Goal: Task Accomplishment & Management: Use online tool/utility

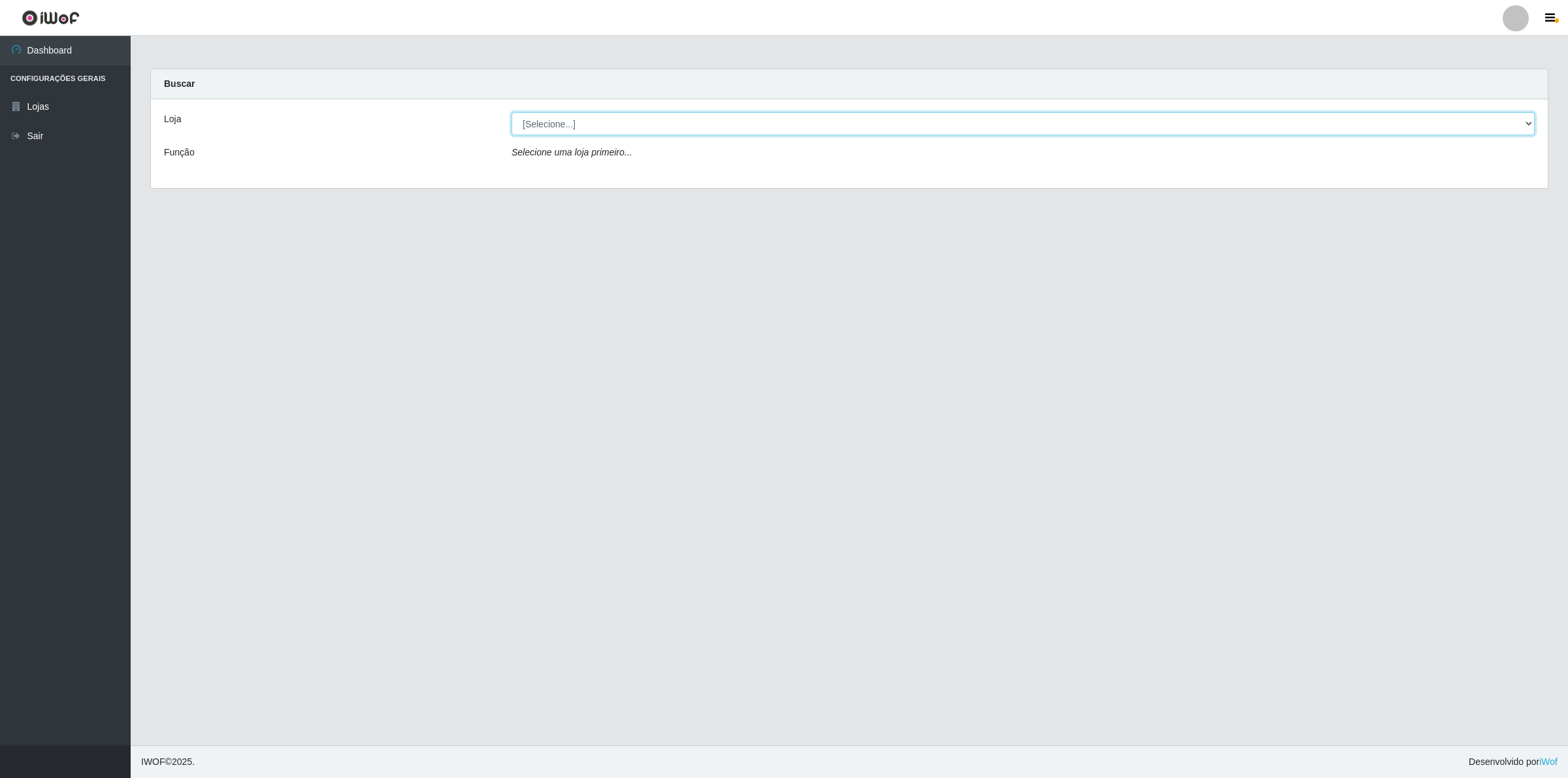
click at [691, 126] on select "[Selecione...] Extrabom - Loja 01 Centro de Distribuição" at bounding box center [1023, 123] width 1023 height 23
select select "435"
click at [512, 112] on select "[Selecione...] Extrabom - Loja 01 Centro de Distribuição" at bounding box center [1023, 123] width 1023 height 23
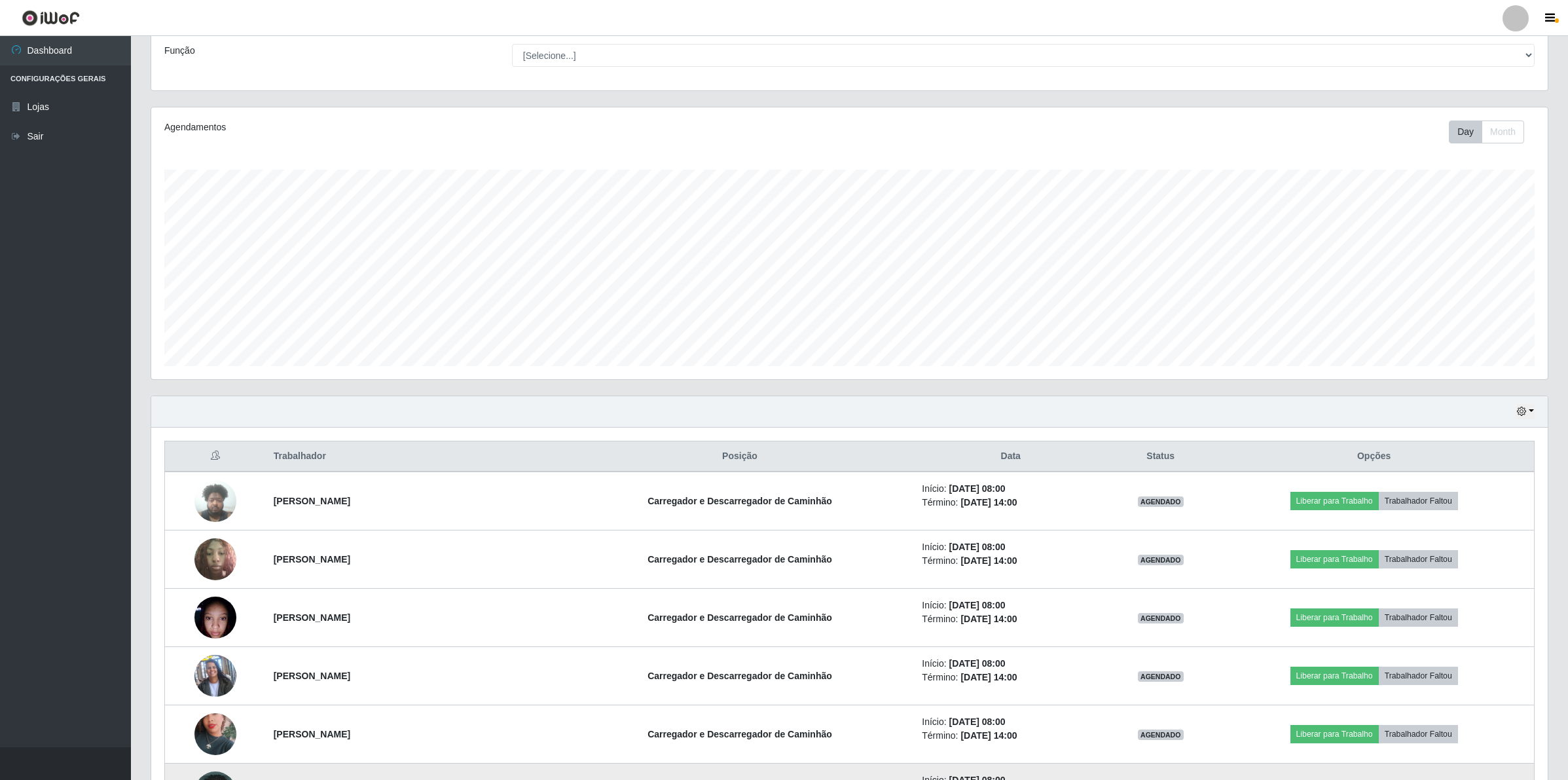
scroll to position [325, 0]
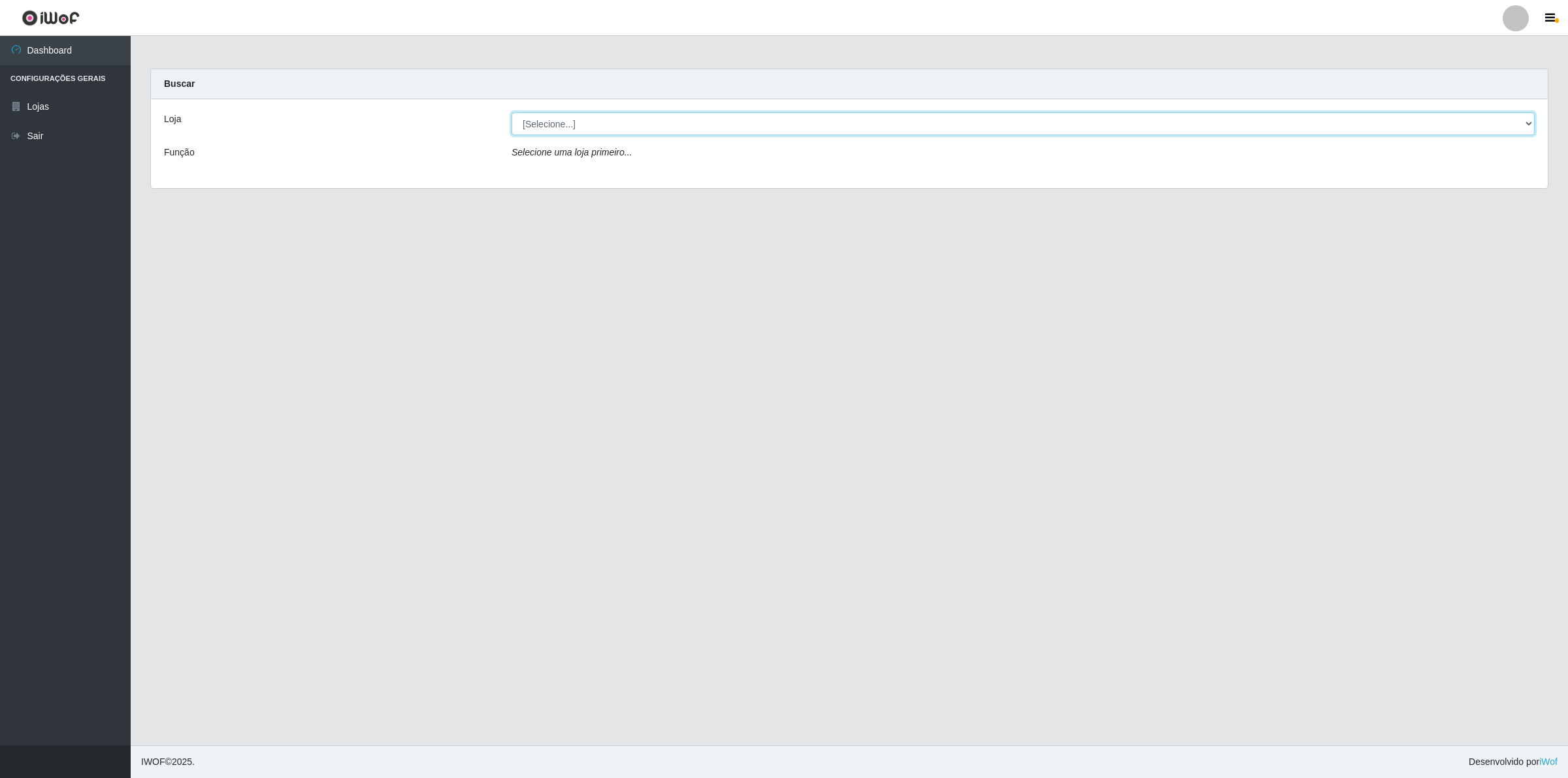
click at [521, 123] on select "[Selecione...] Extrabom - Loja 01 Centro de Distribuição" at bounding box center [1023, 123] width 1023 height 23
select select "435"
click at [512, 112] on select "[Selecione...] Extrabom - Loja 01 Centro de Distribuição" at bounding box center [1023, 123] width 1023 height 23
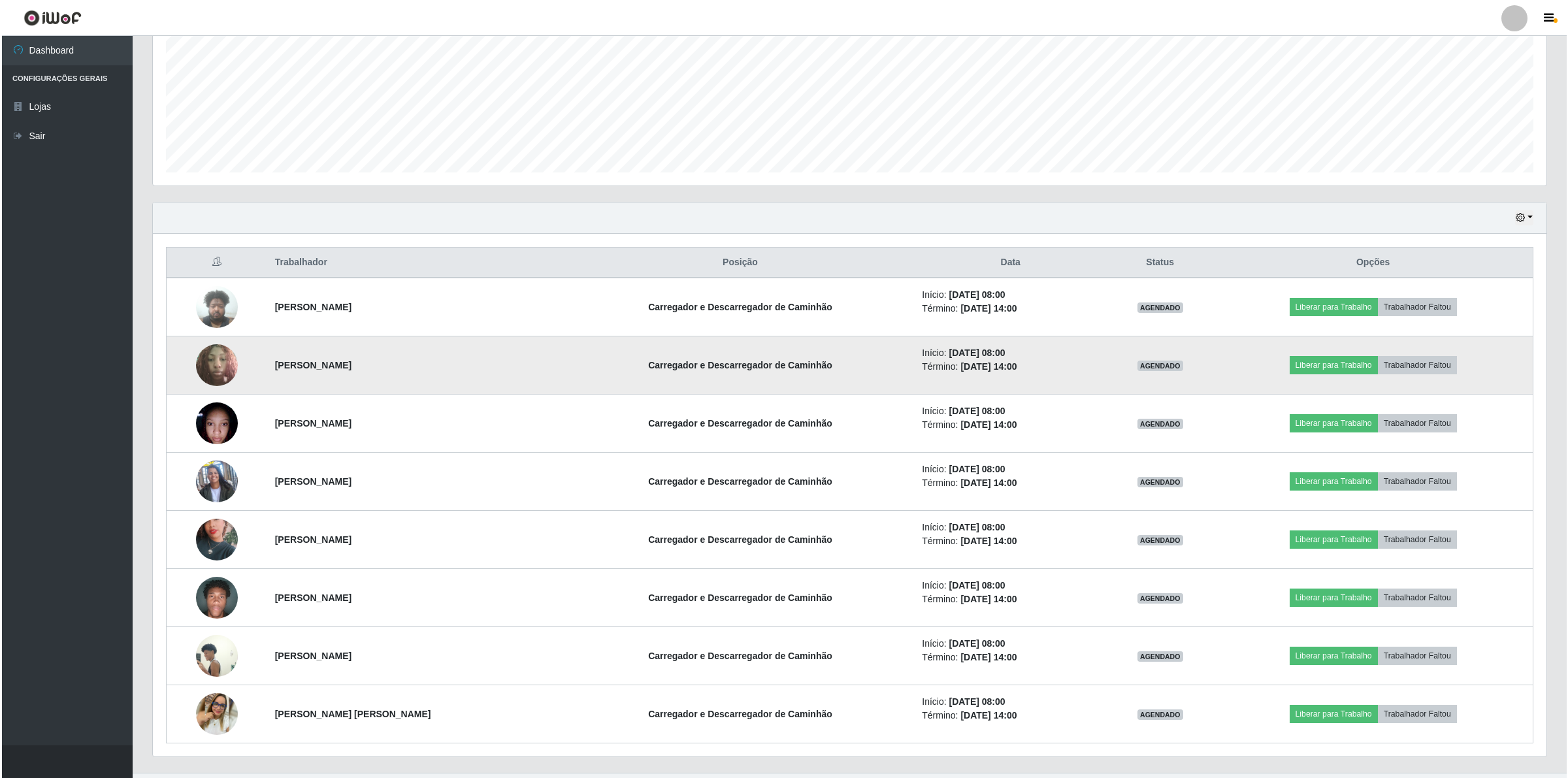
scroll to position [325, 0]
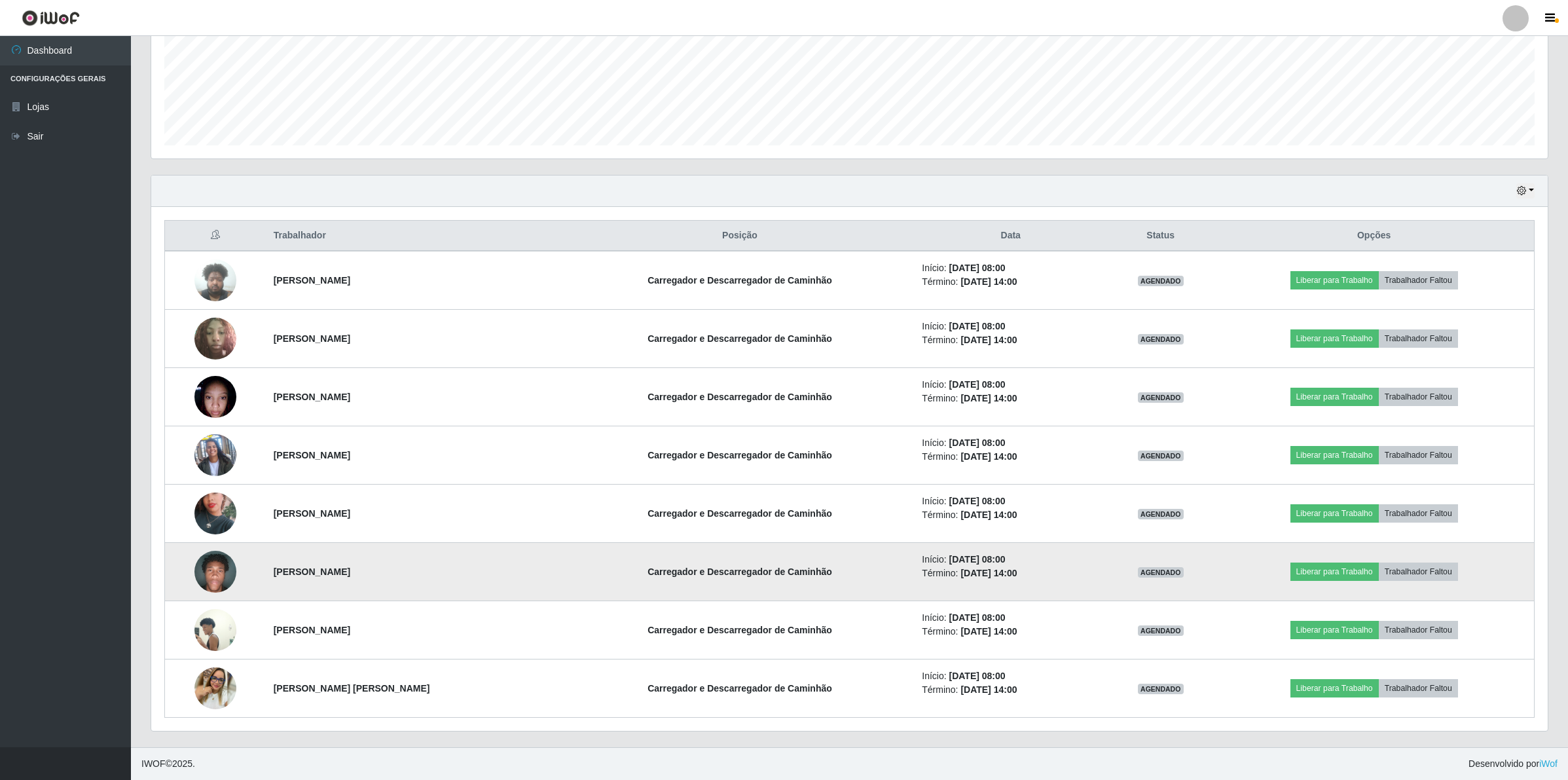
click at [216, 571] on img at bounding box center [215, 571] width 42 height 55
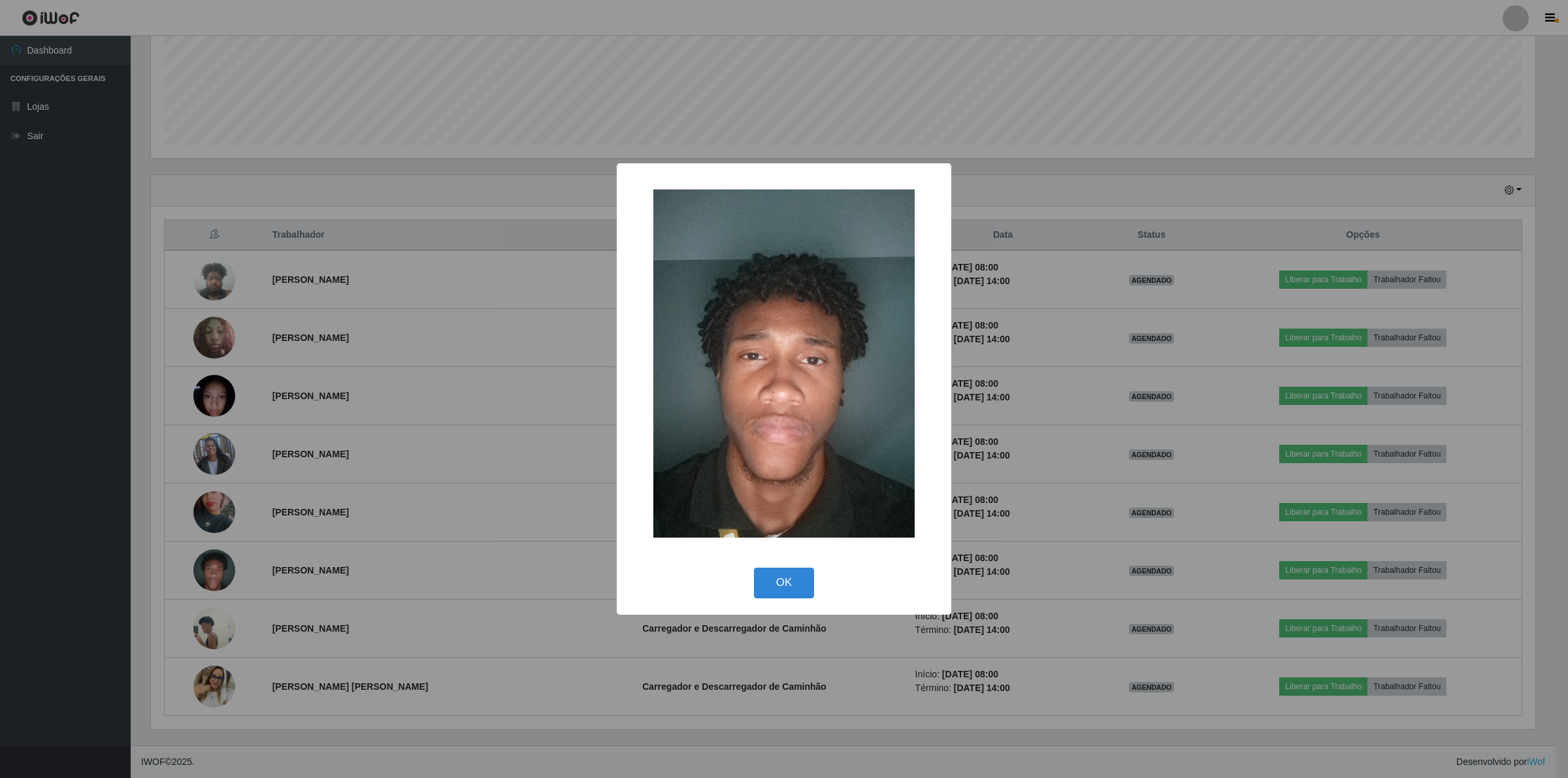
click at [670, 667] on div "× OK Cancel" at bounding box center [784, 389] width 1568 height 778
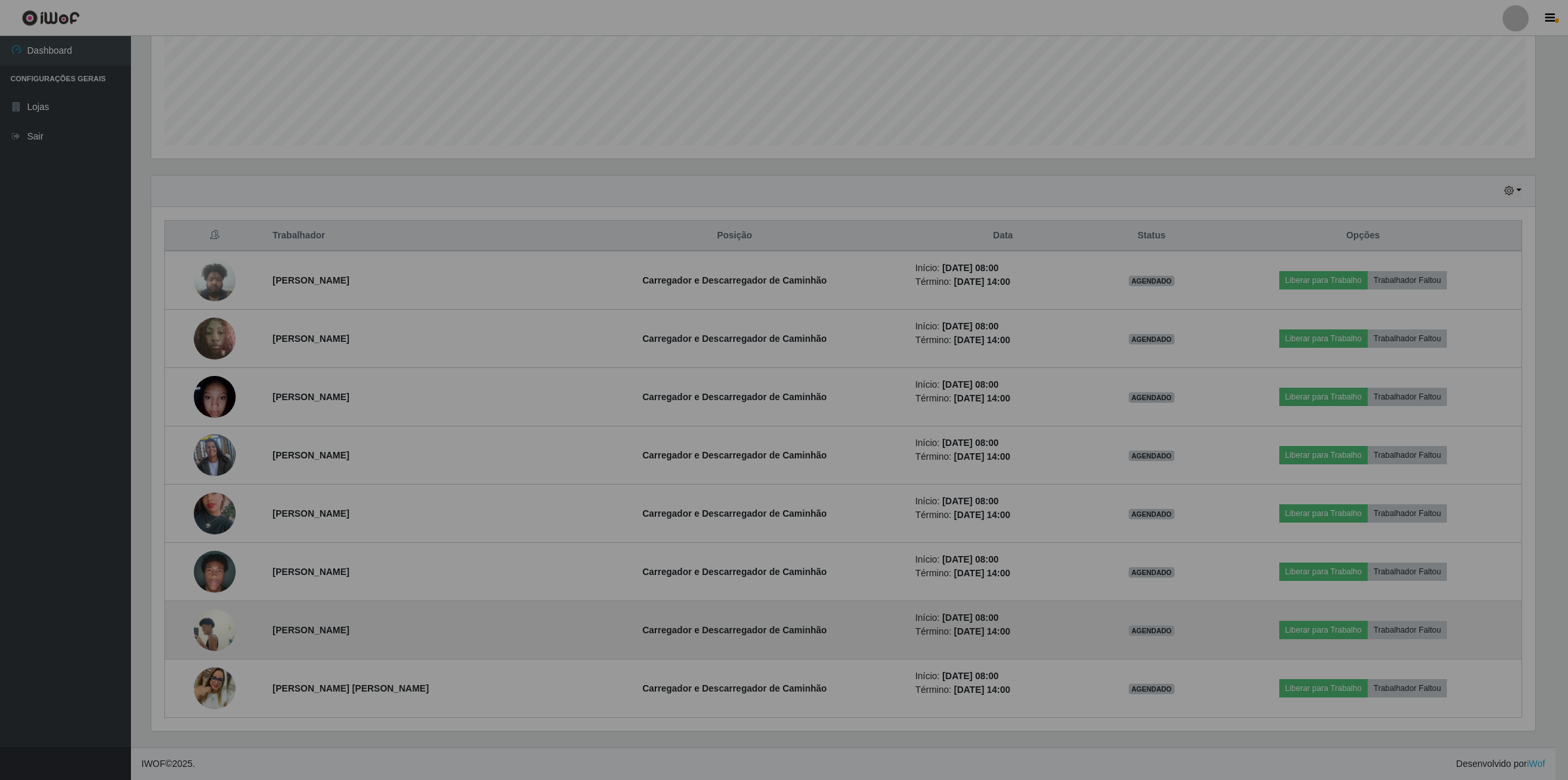
scroll to position [272, 1396]
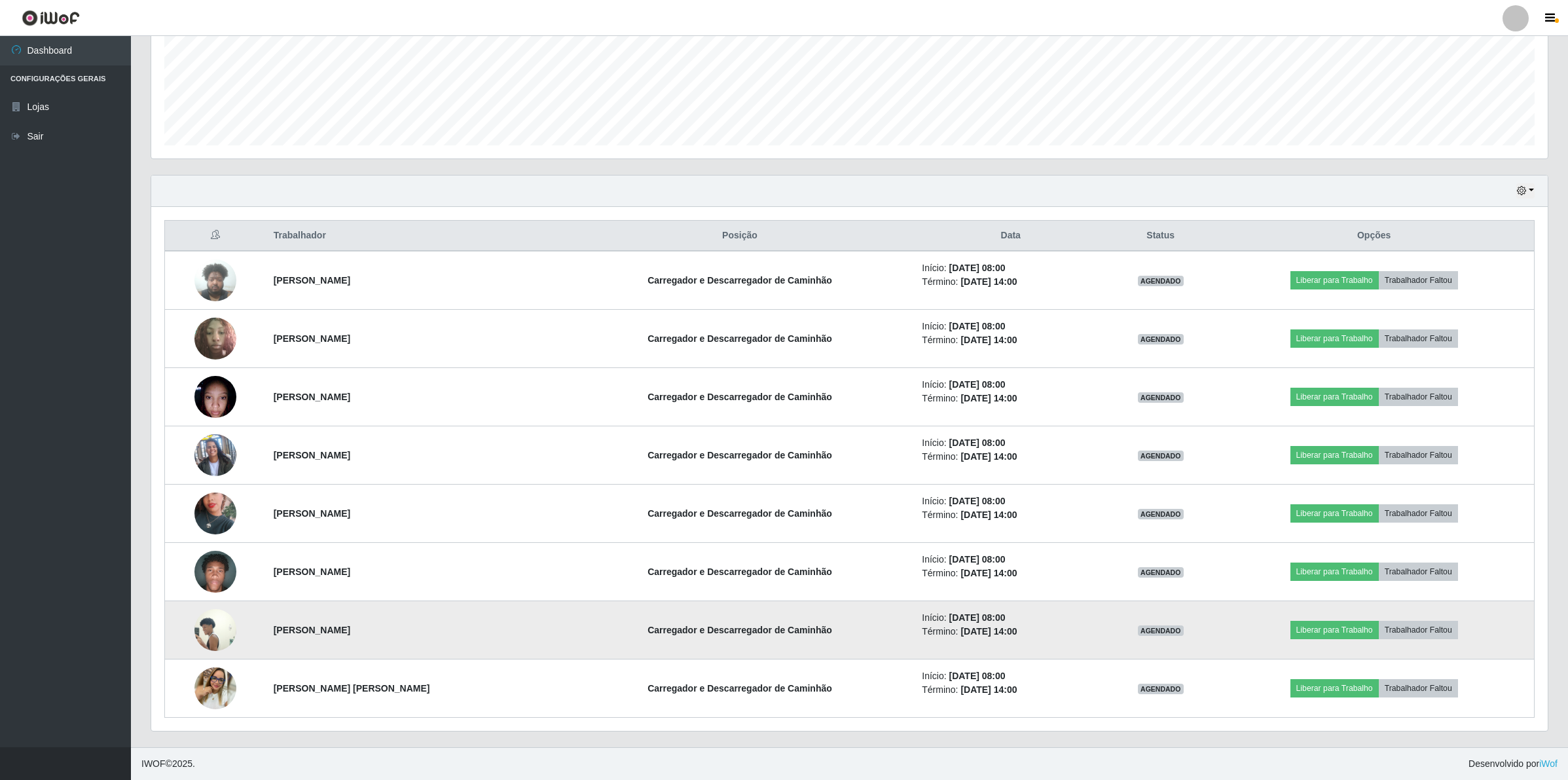
click at [206, 629] on img at bounding box center [215, 630] width 42 height 74
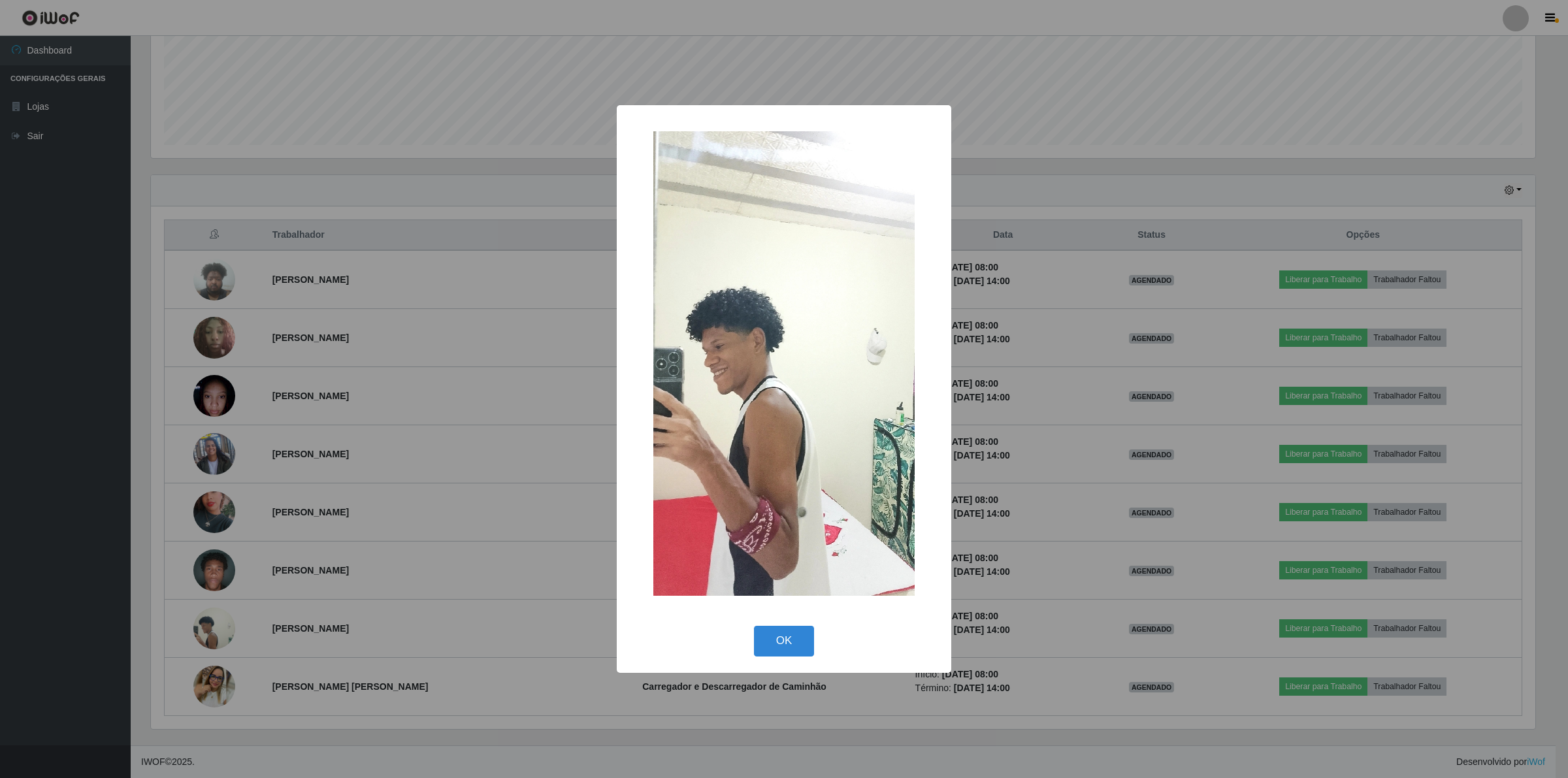
click at [1141, 572] on div "× OK Cancel" at bounding box center [784, 389] width 1568 height 778
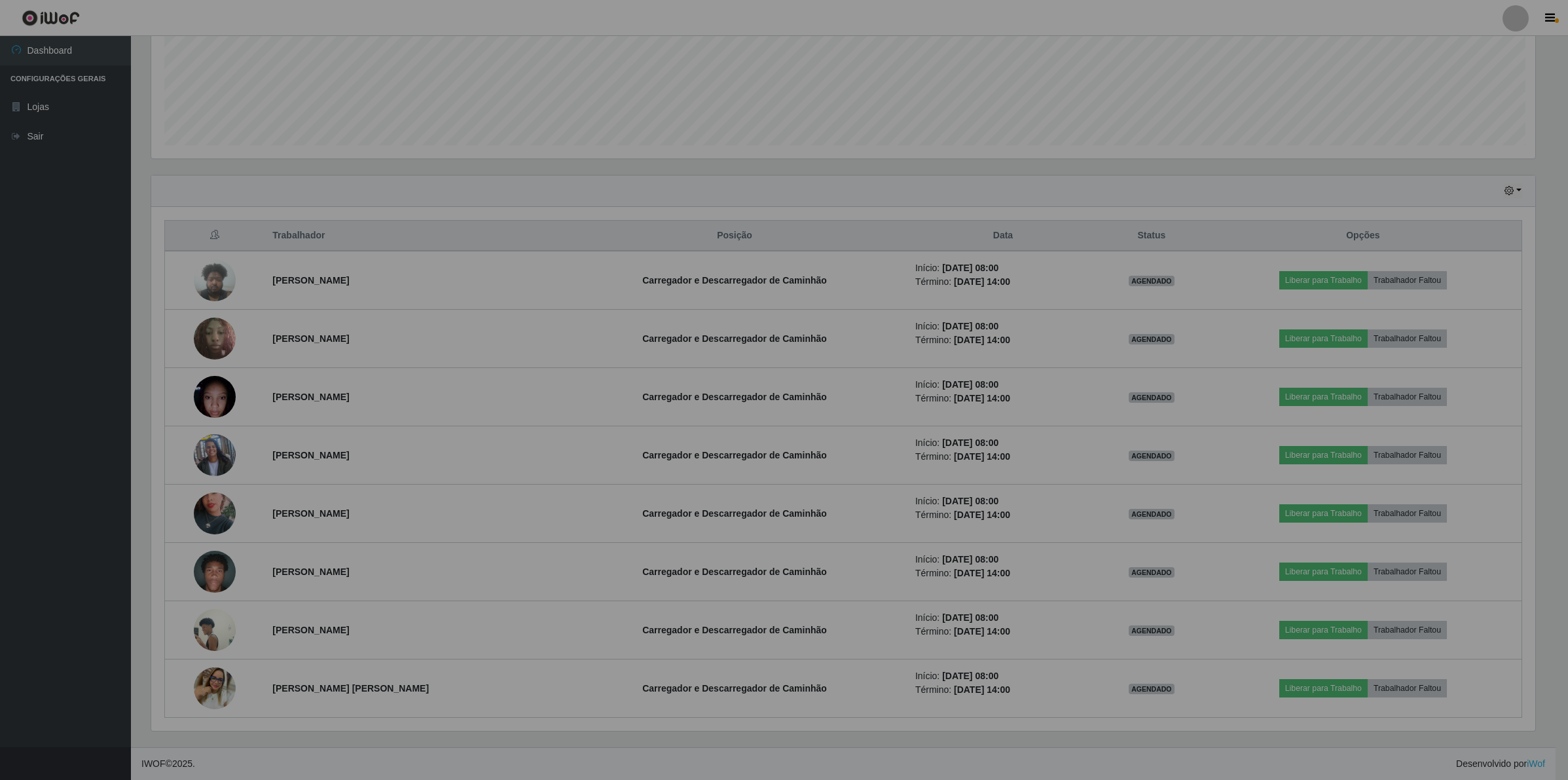
scroll to position [272, 1396]
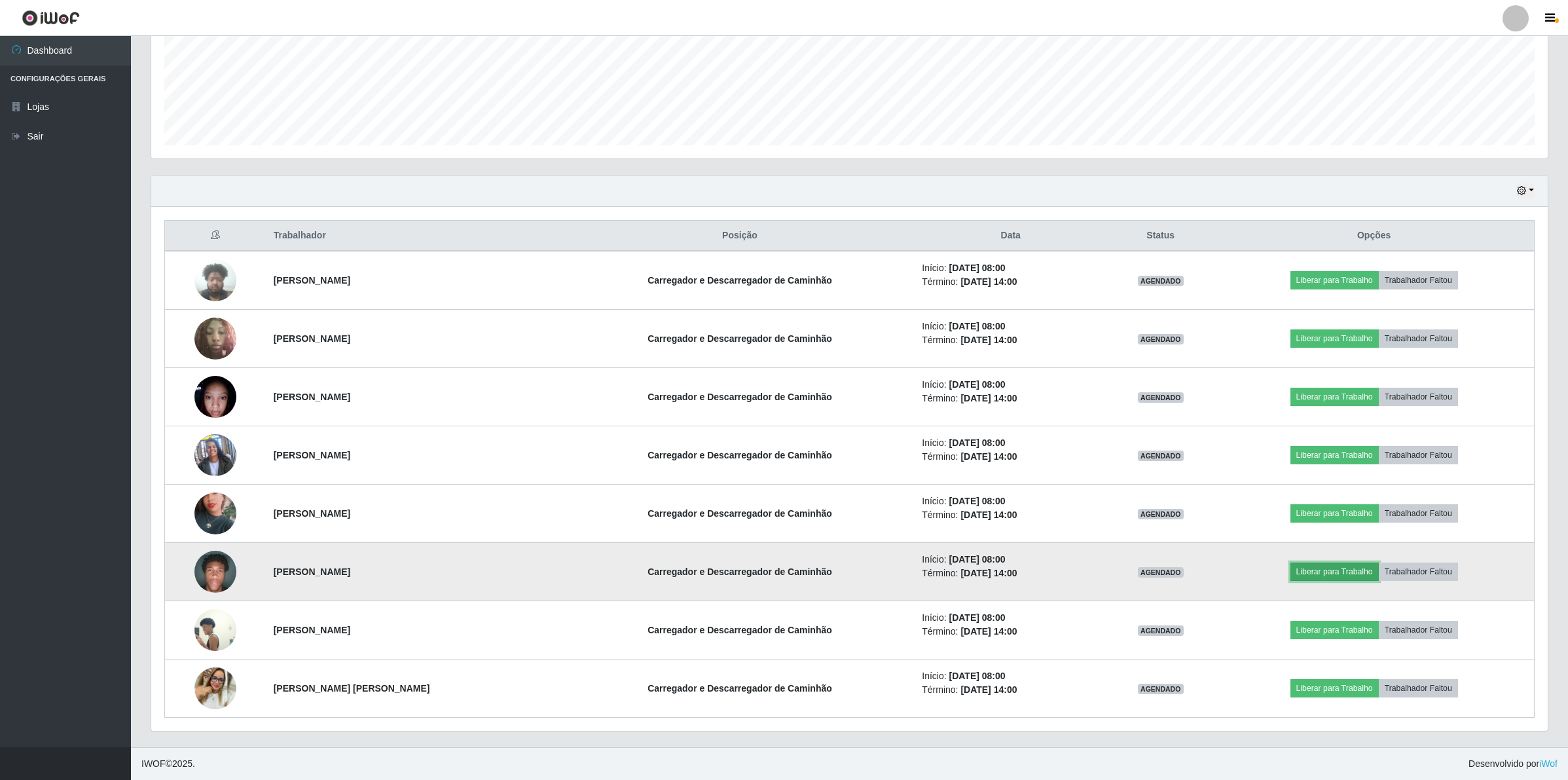
click at [1302, 567] on button "Liberar para Trabalho" at bounding box center [1335, 571] width 88 height 18
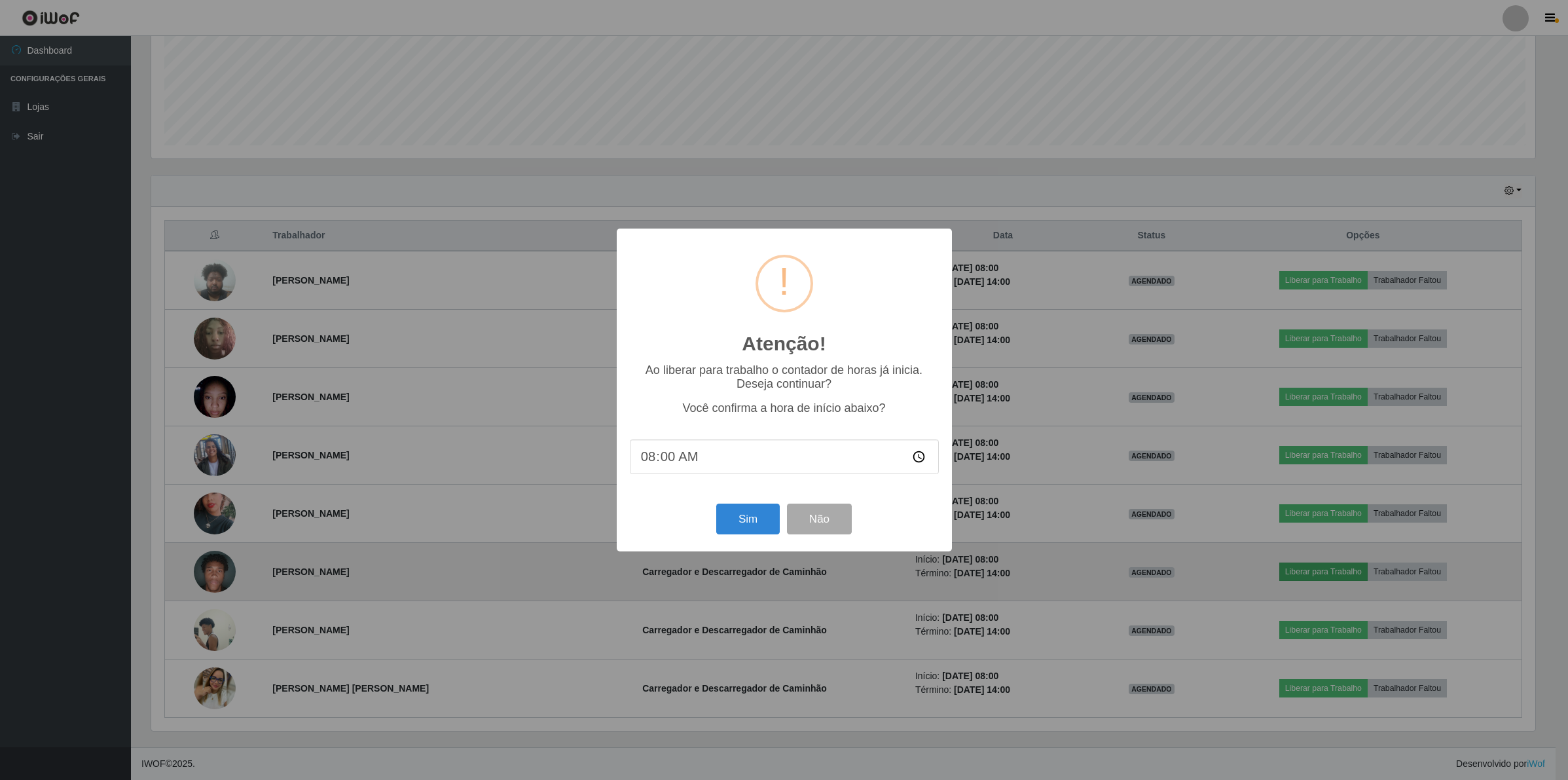
scroll to position [272, 1387]
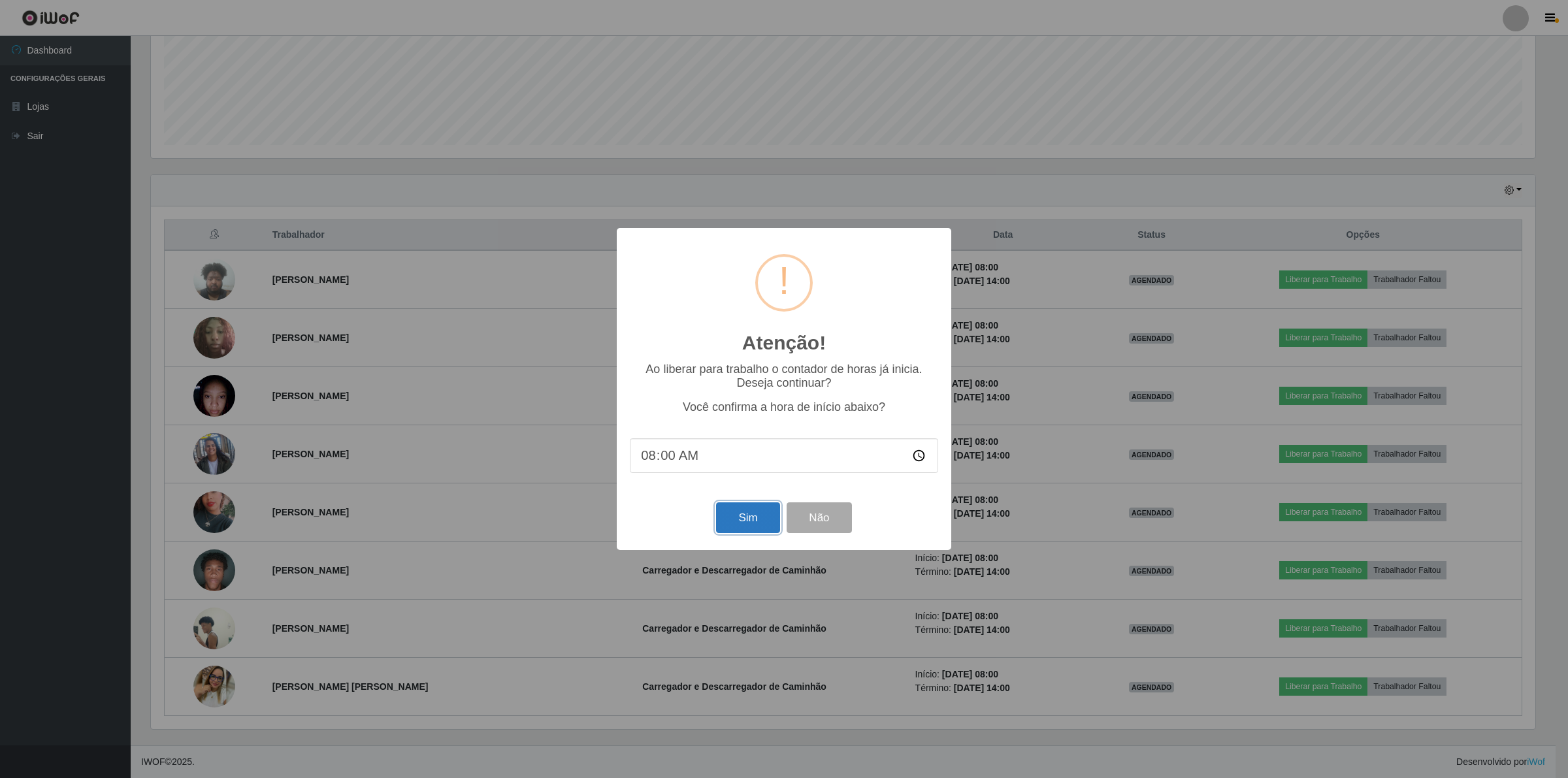
click at [767, 523] on button "Sim" at bounding box center [748, 517] width 63 height 31
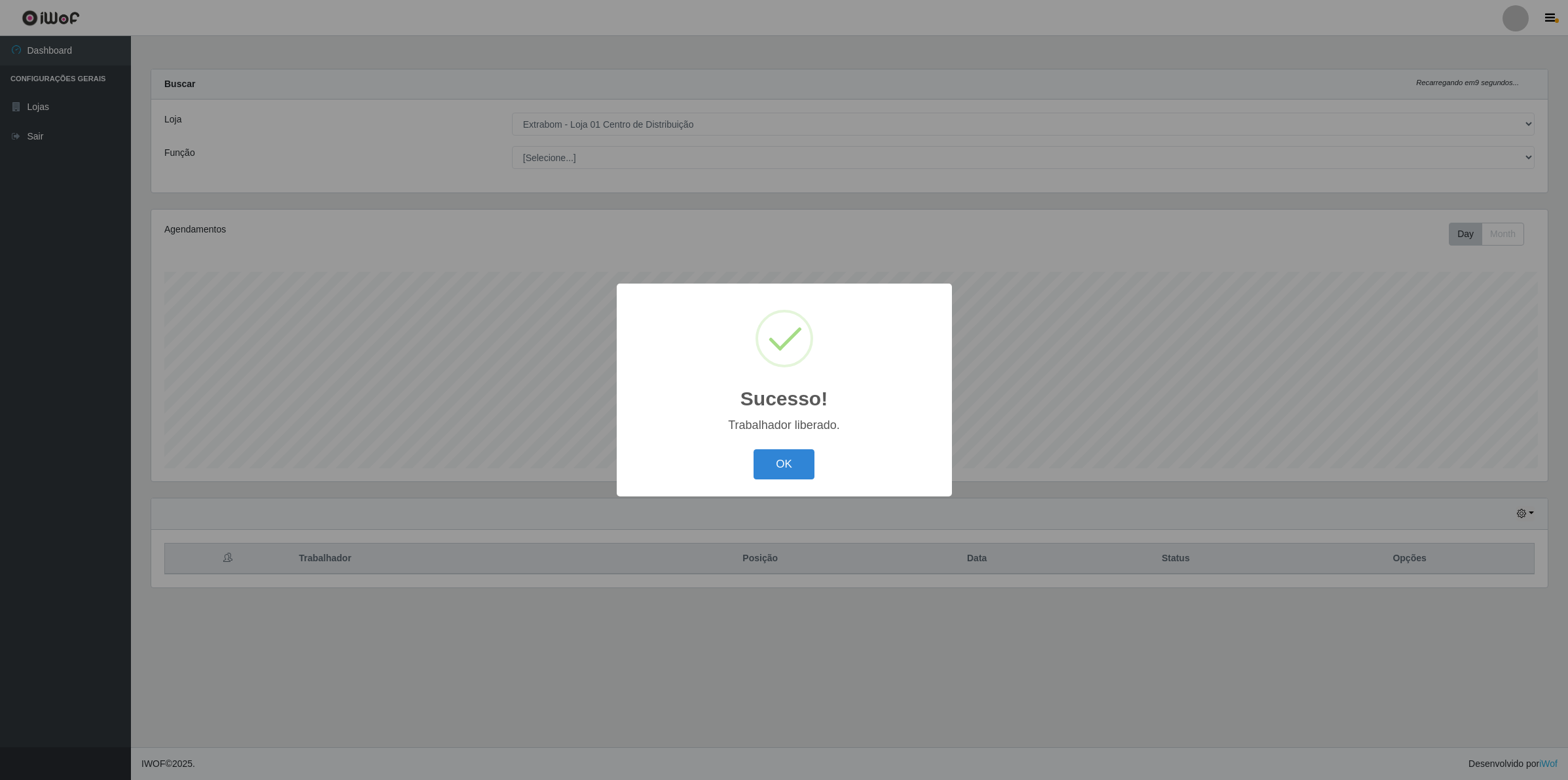
scroll to position [272, 1399]
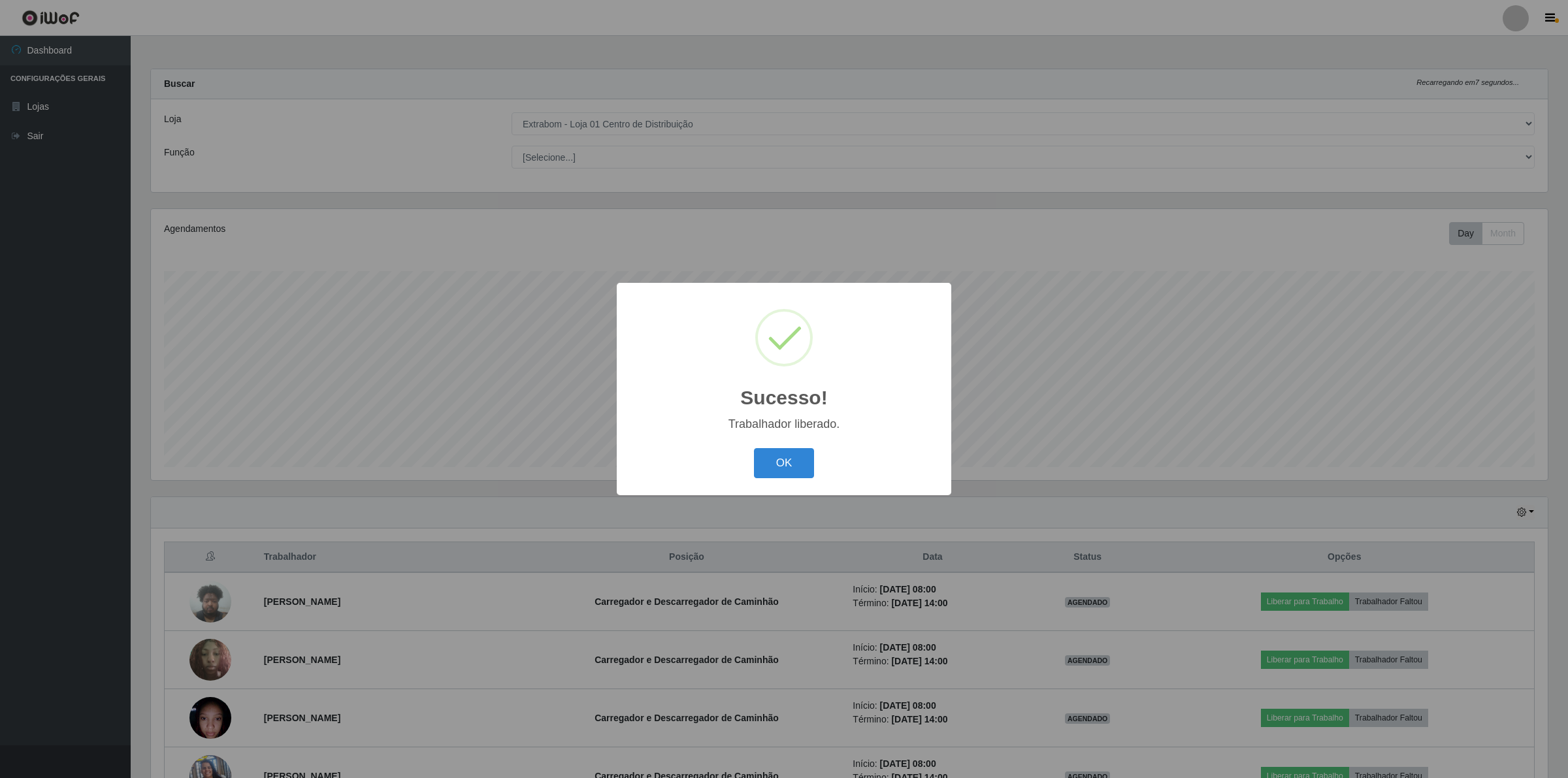
click at [750, 448] on div "OK Cancel" at bounding box center [784, 462] width 309 height 37
click at [781, 453] on button "OK" at bounding box center [784, 464] width 60 height 31
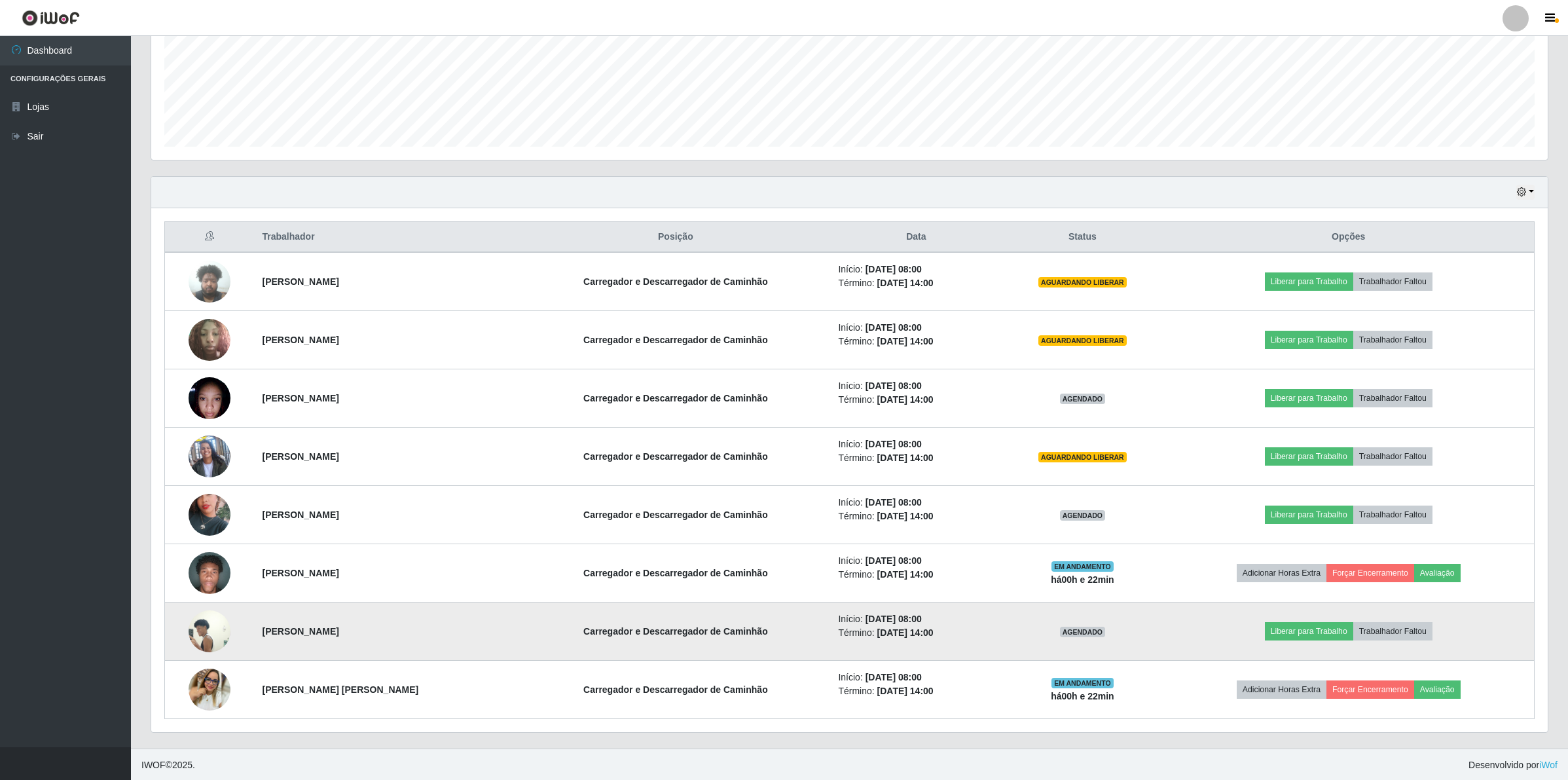
scroll to position [325, 0]
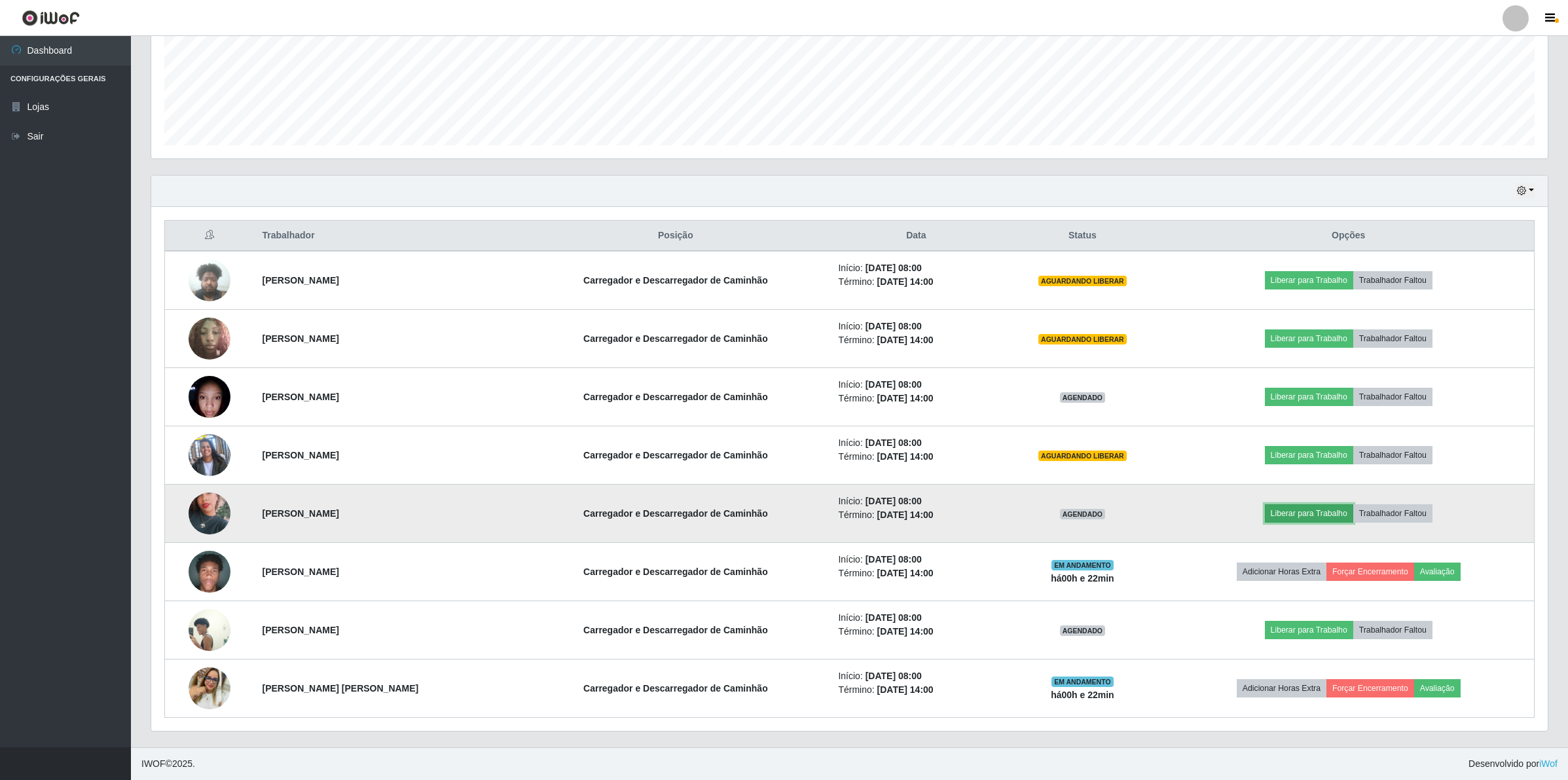
click at [1293, 506] on button "Liberar para Trabalho" at bounding box center [1309, 513] width 88 height 18
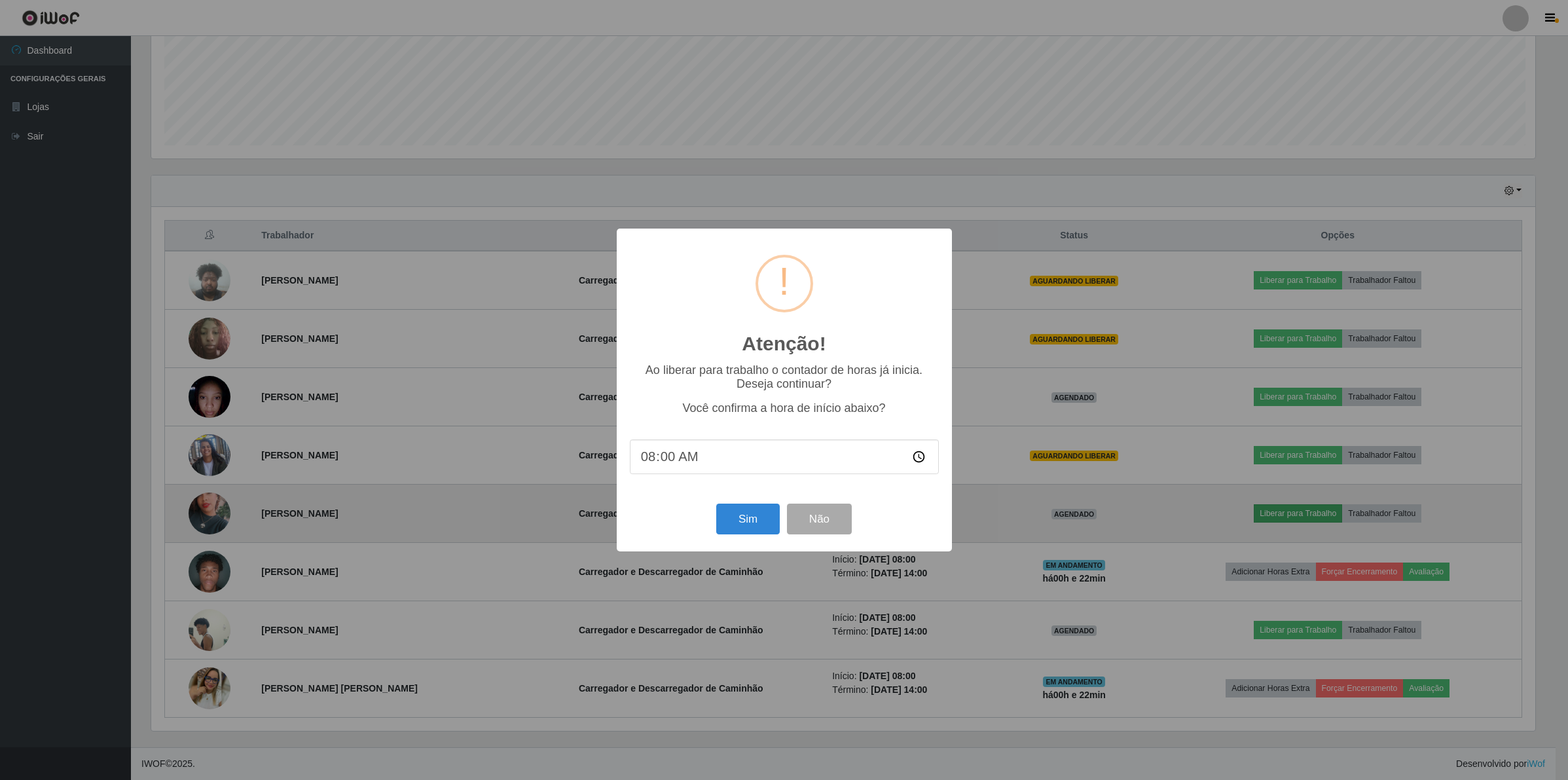
scroll to position [272, 1387]
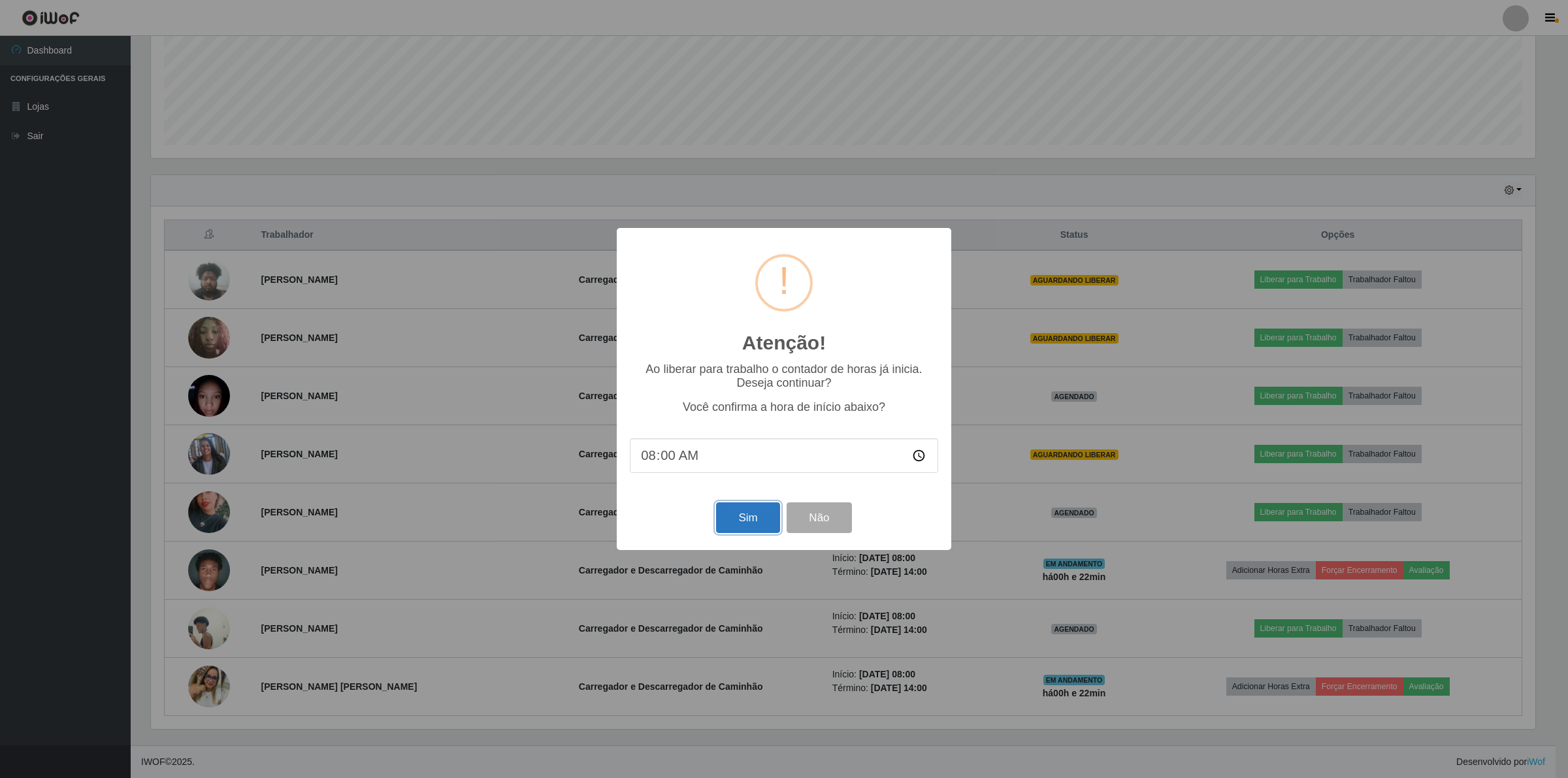
click at [775, 528] on button "Sim" at bounding box center [748, 517] width 63 height 31
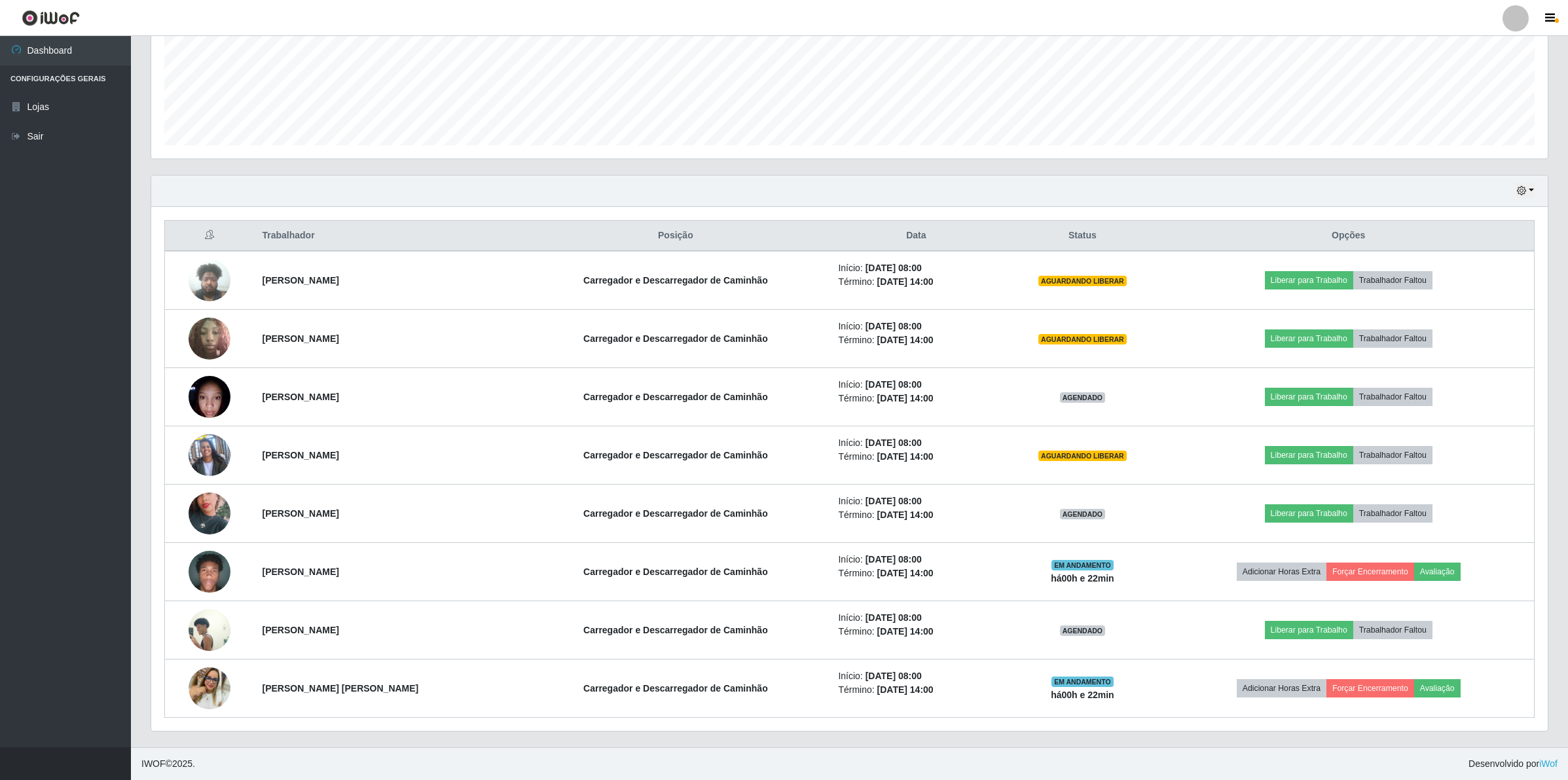
scroll to position [272, 1399]
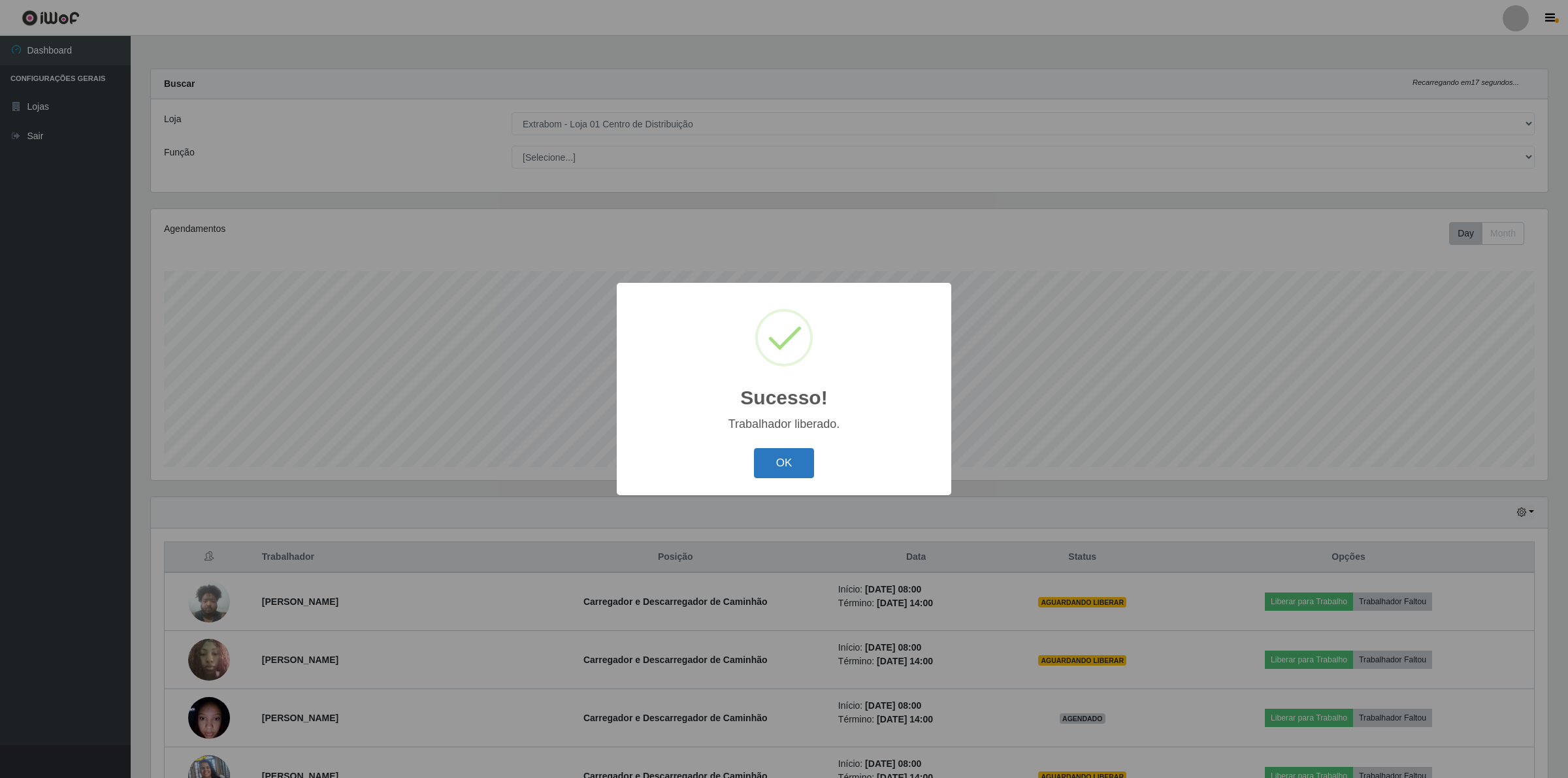
click at [793, 471] on button "OK" at bounding box center [784, 464] width 60 height 31
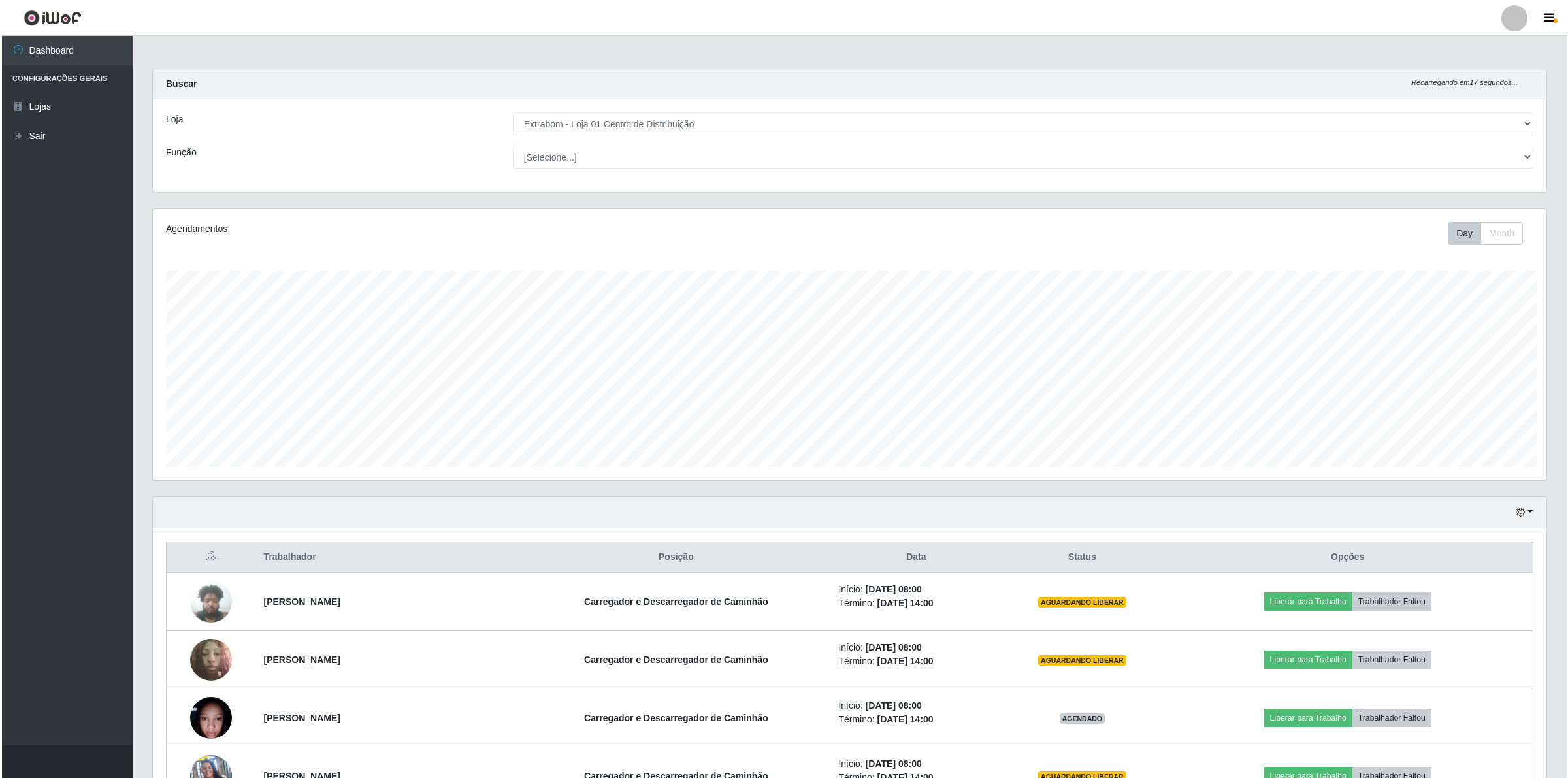
scroll to position [652858, 651884]
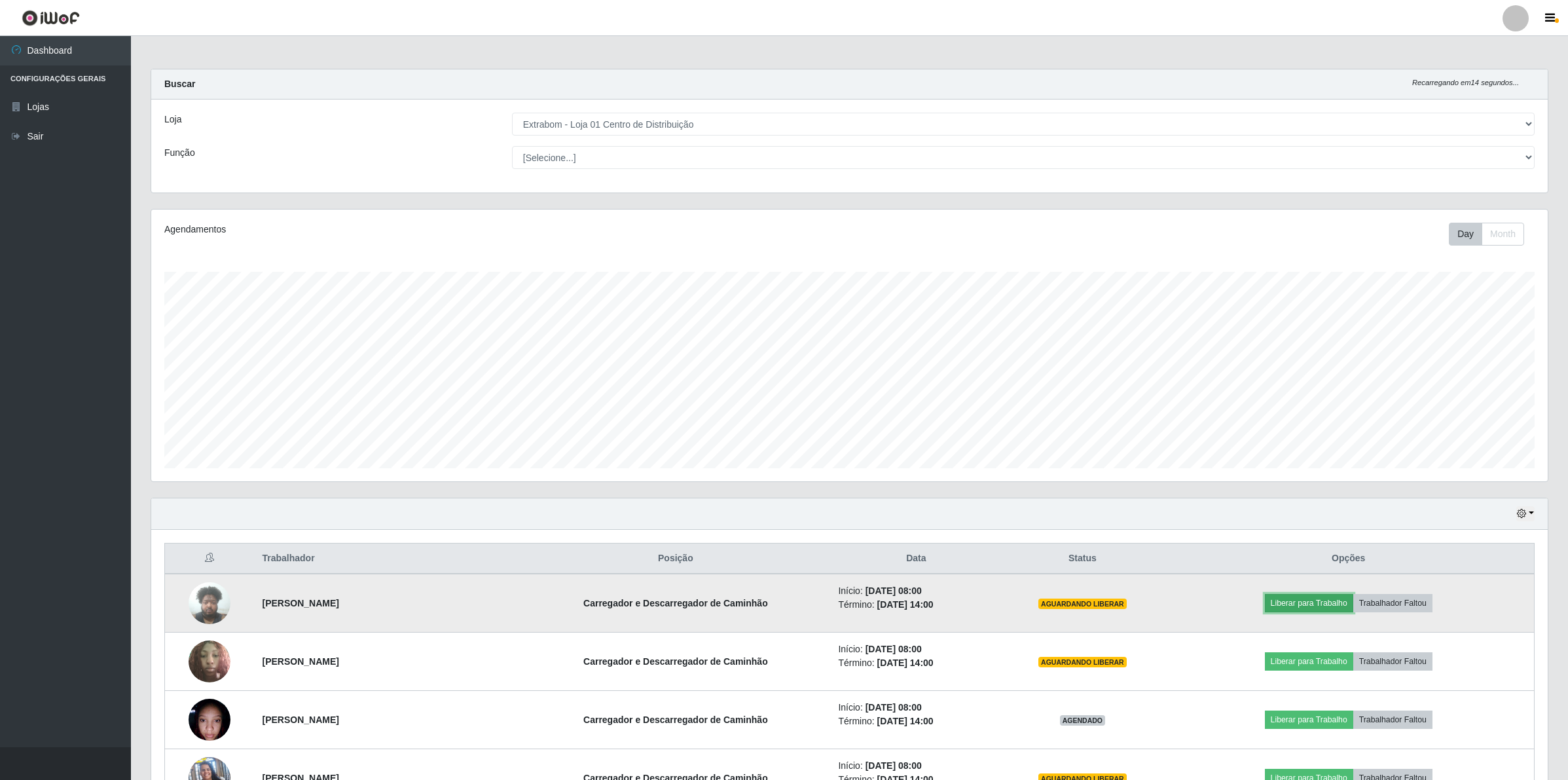
click at [1294, 603] on button "Liberar para Trabalho" at bounding box center [1309, 603] width 88 height 18
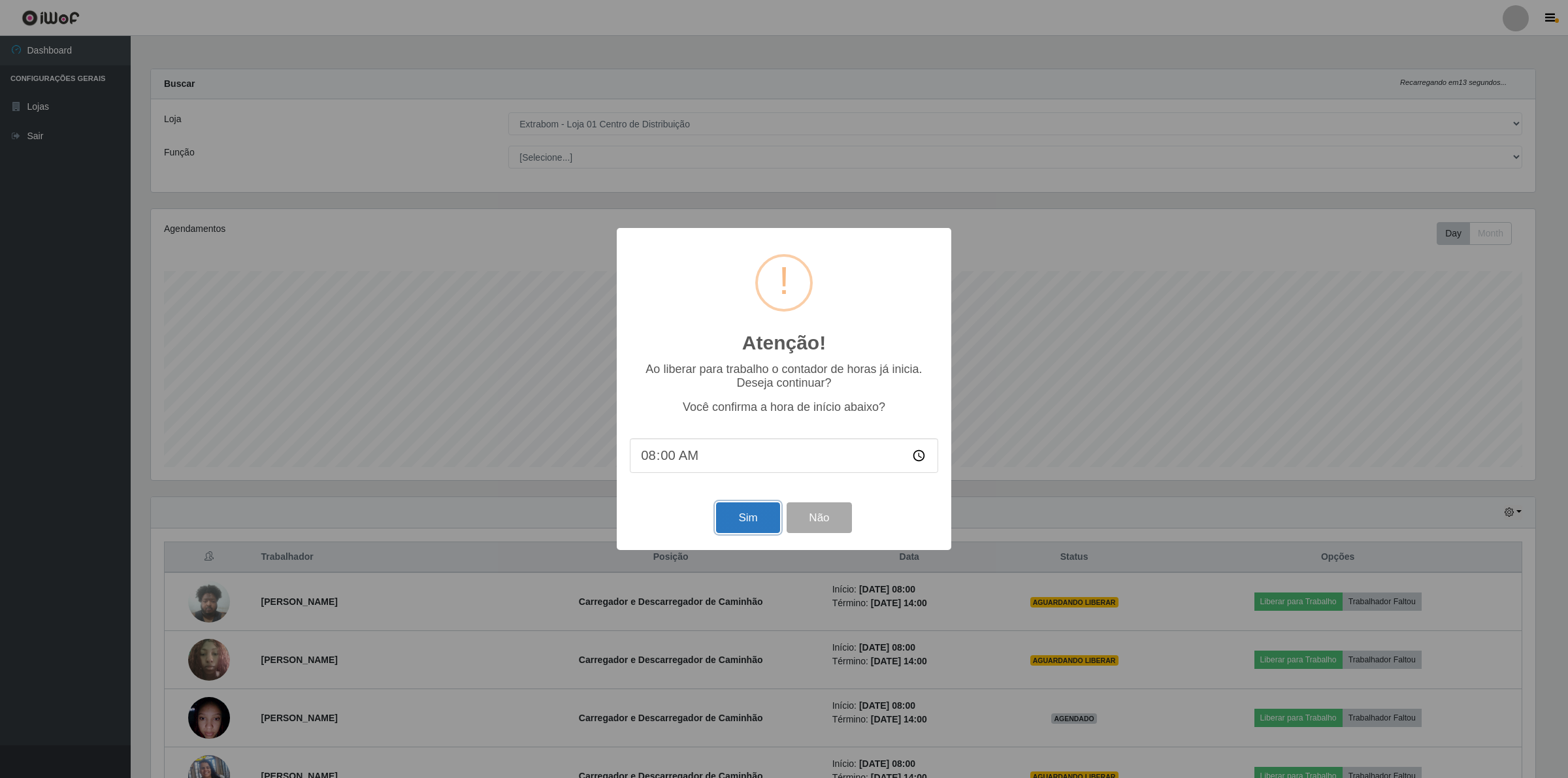
click at [732, 512] on button "Sim" at bounding box center [748, 517] width 63 height 31
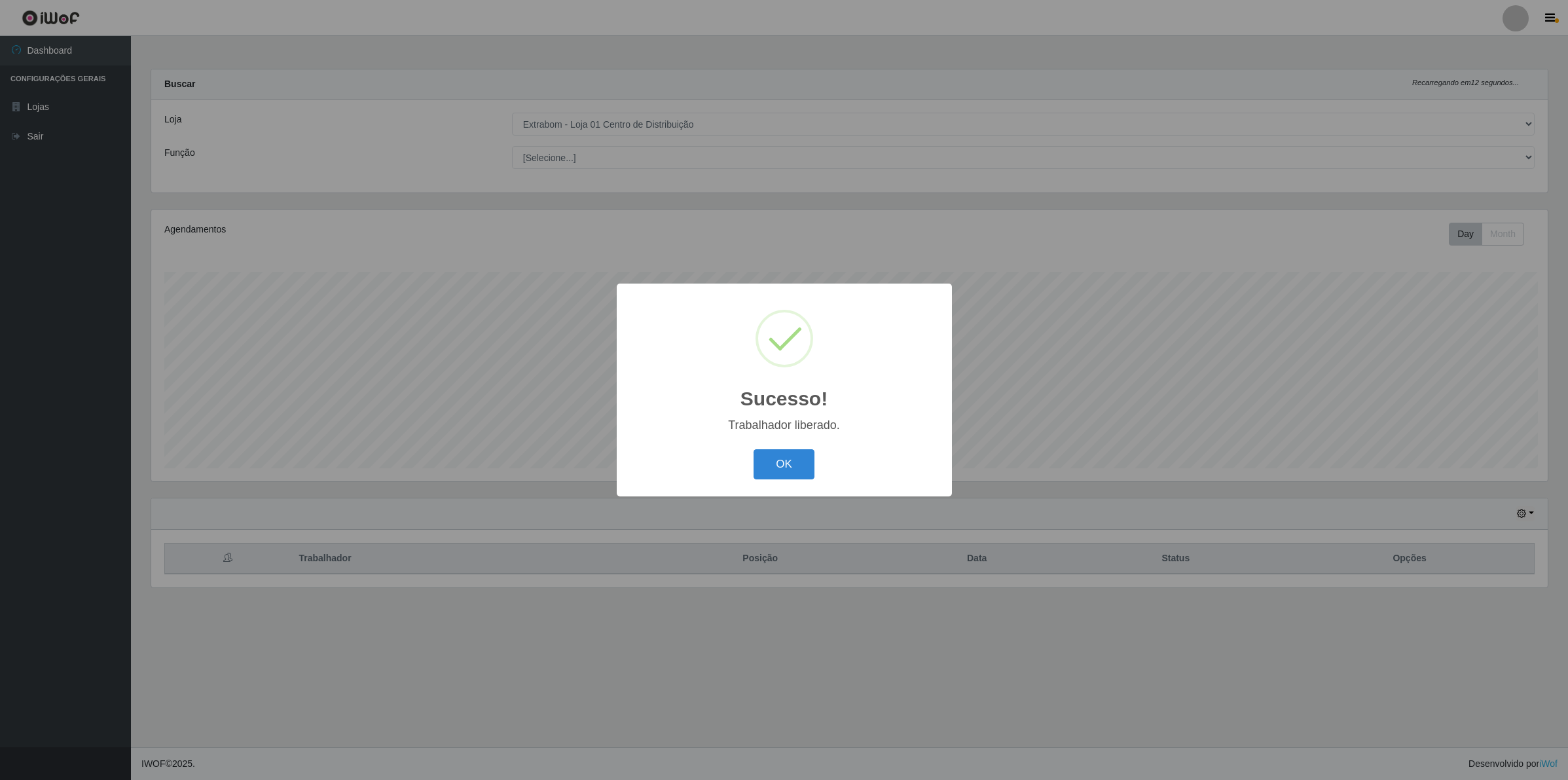
scroll to position [272, 1399]
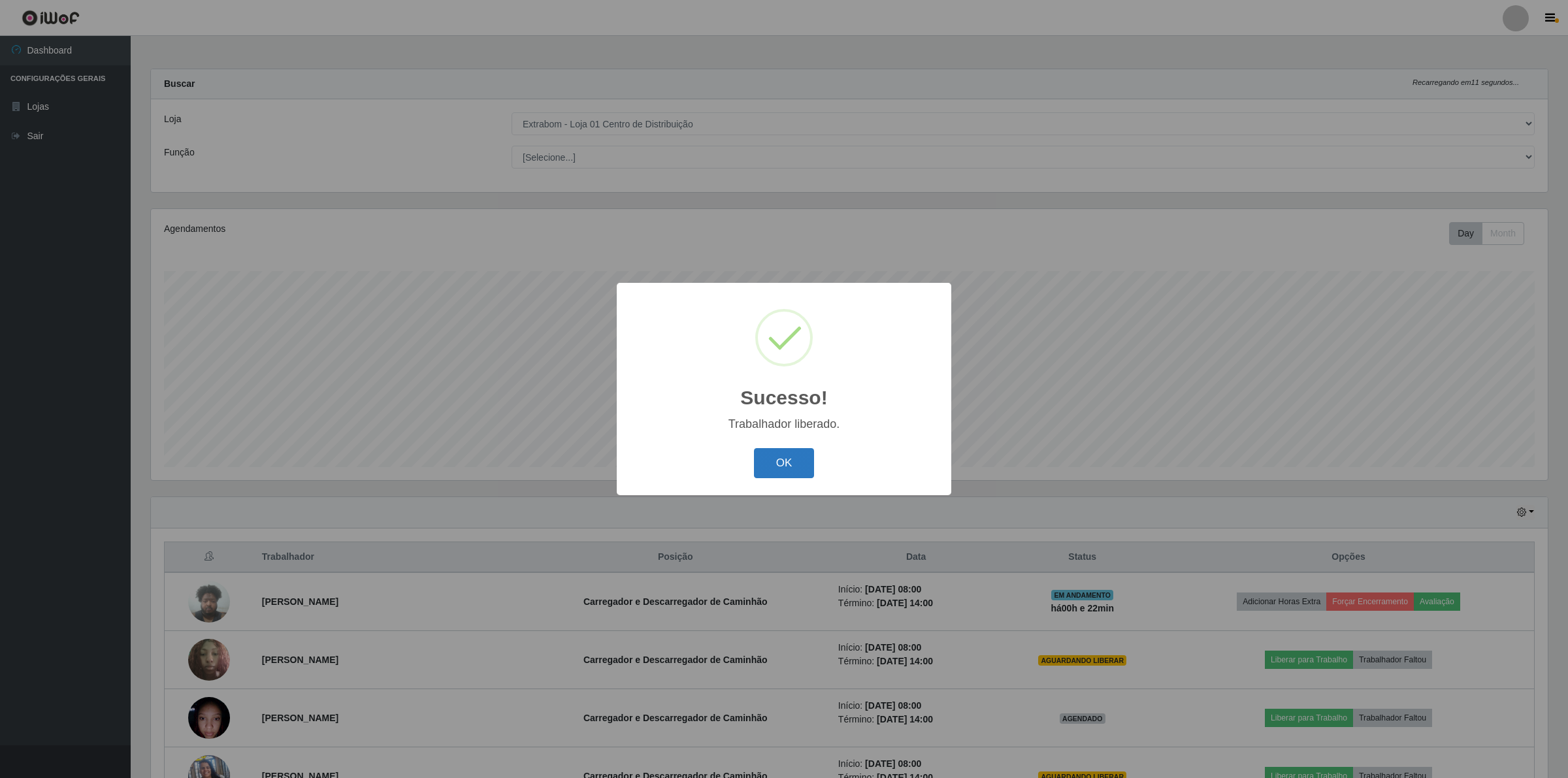
click at [781, 470] on button "OK" at bounding box center [784, 464] width 60 height 31
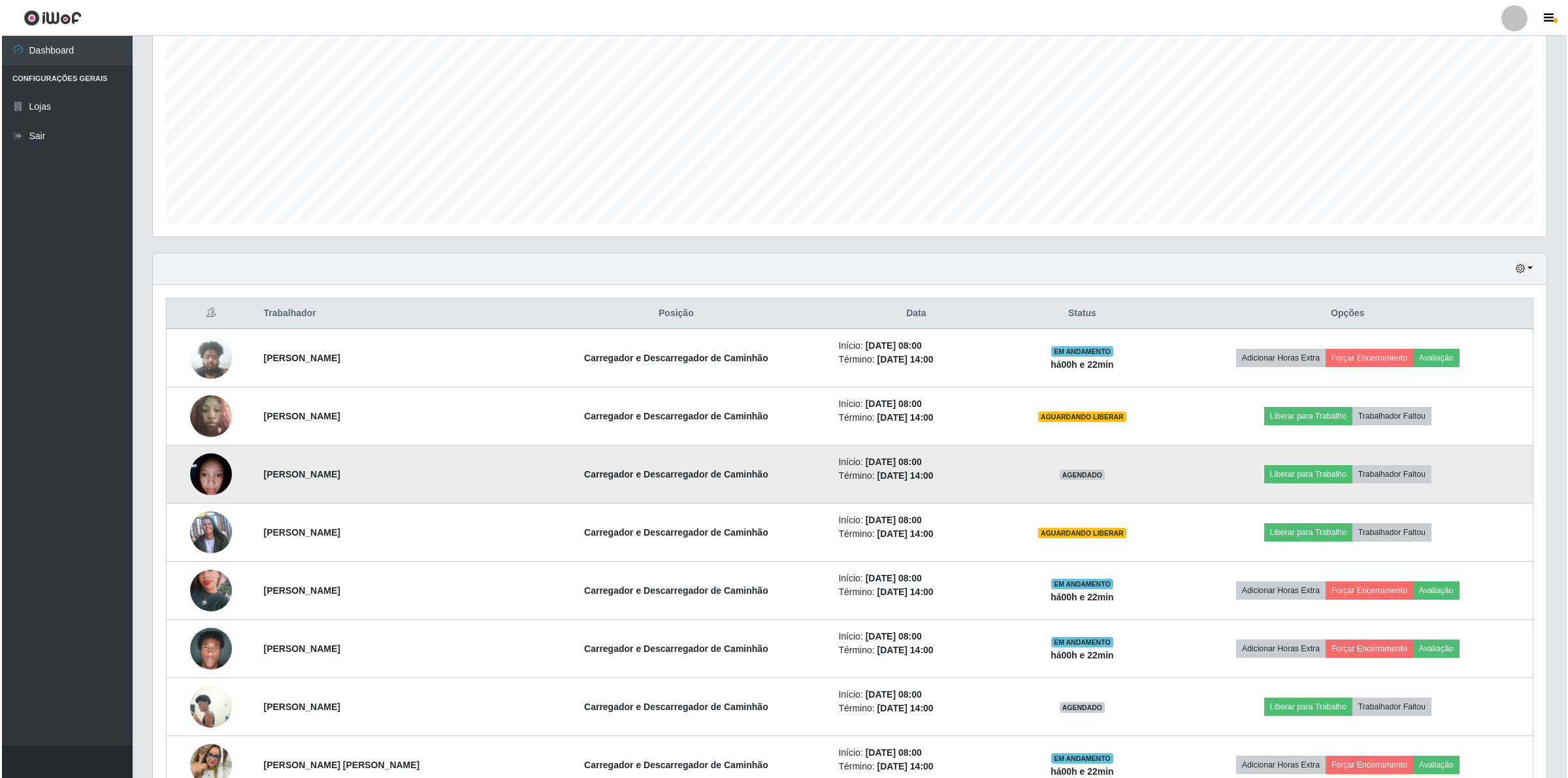
scroll to position [245, 0]
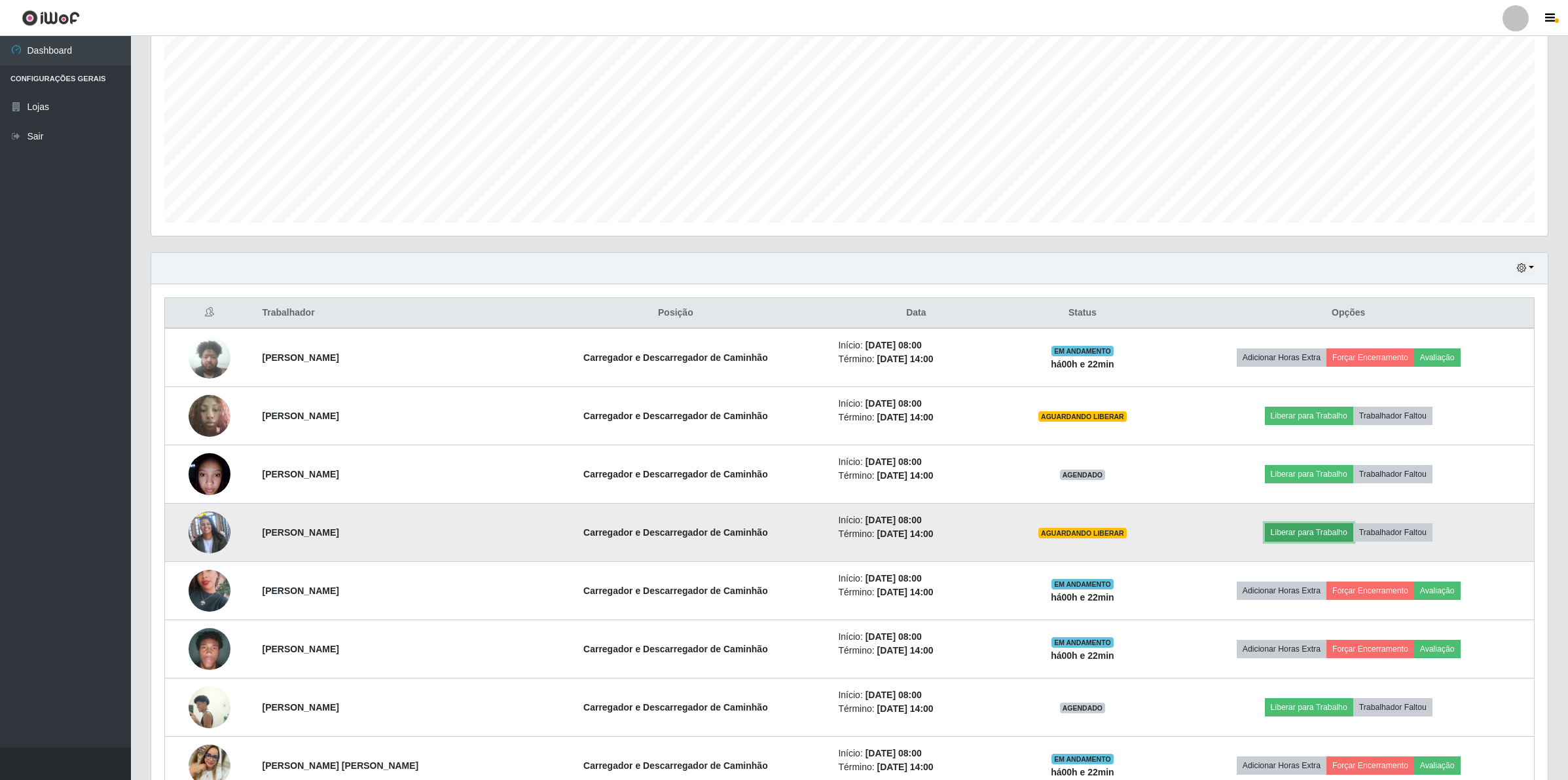
click at [1282, 530] on button "Liberar para Trabalho" at bounding box center [1309, 532] width 88 height 18
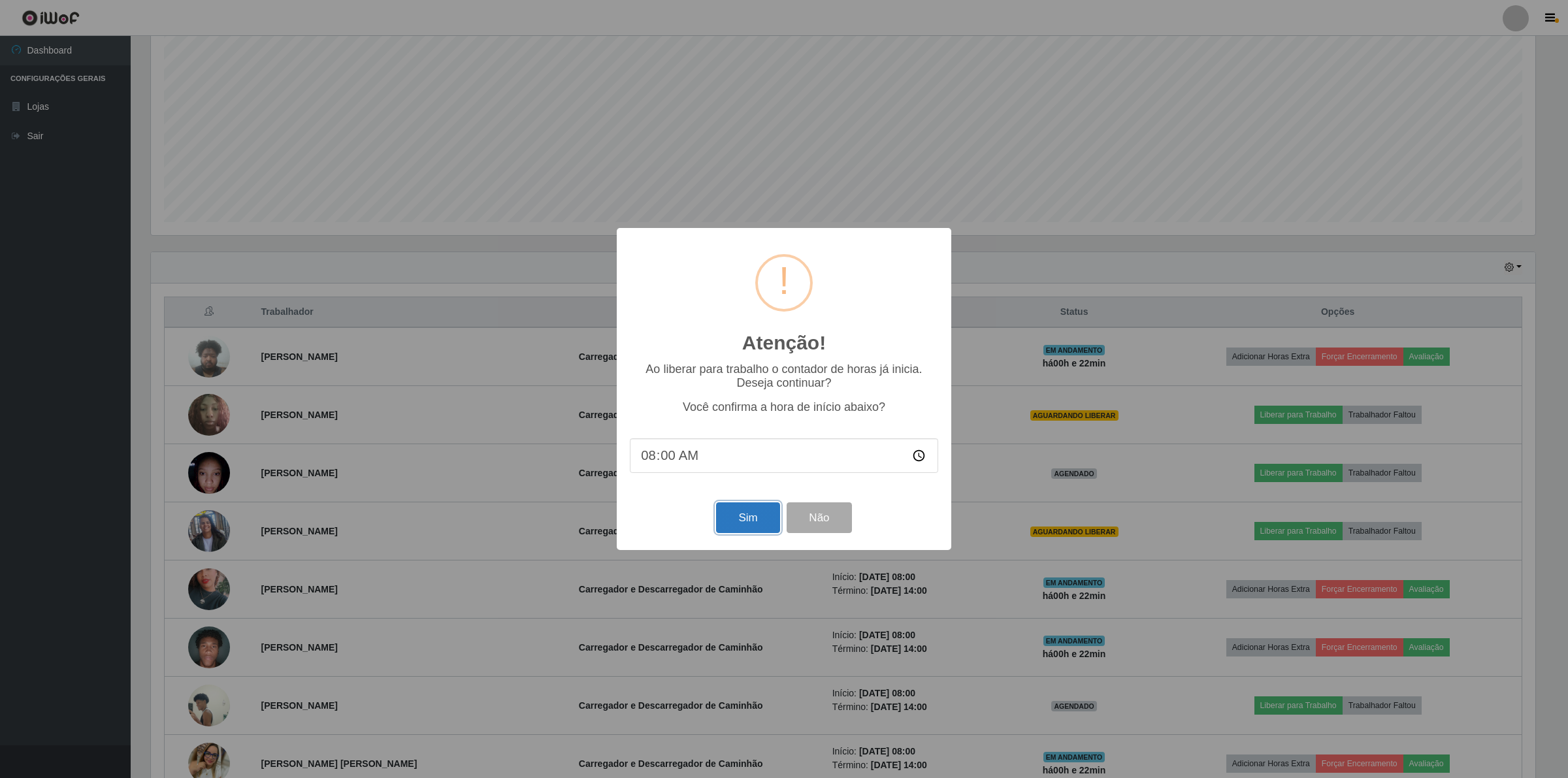
click at [738, 517] on button "Sim" at bounding box center [748, 517] width 63 height 31
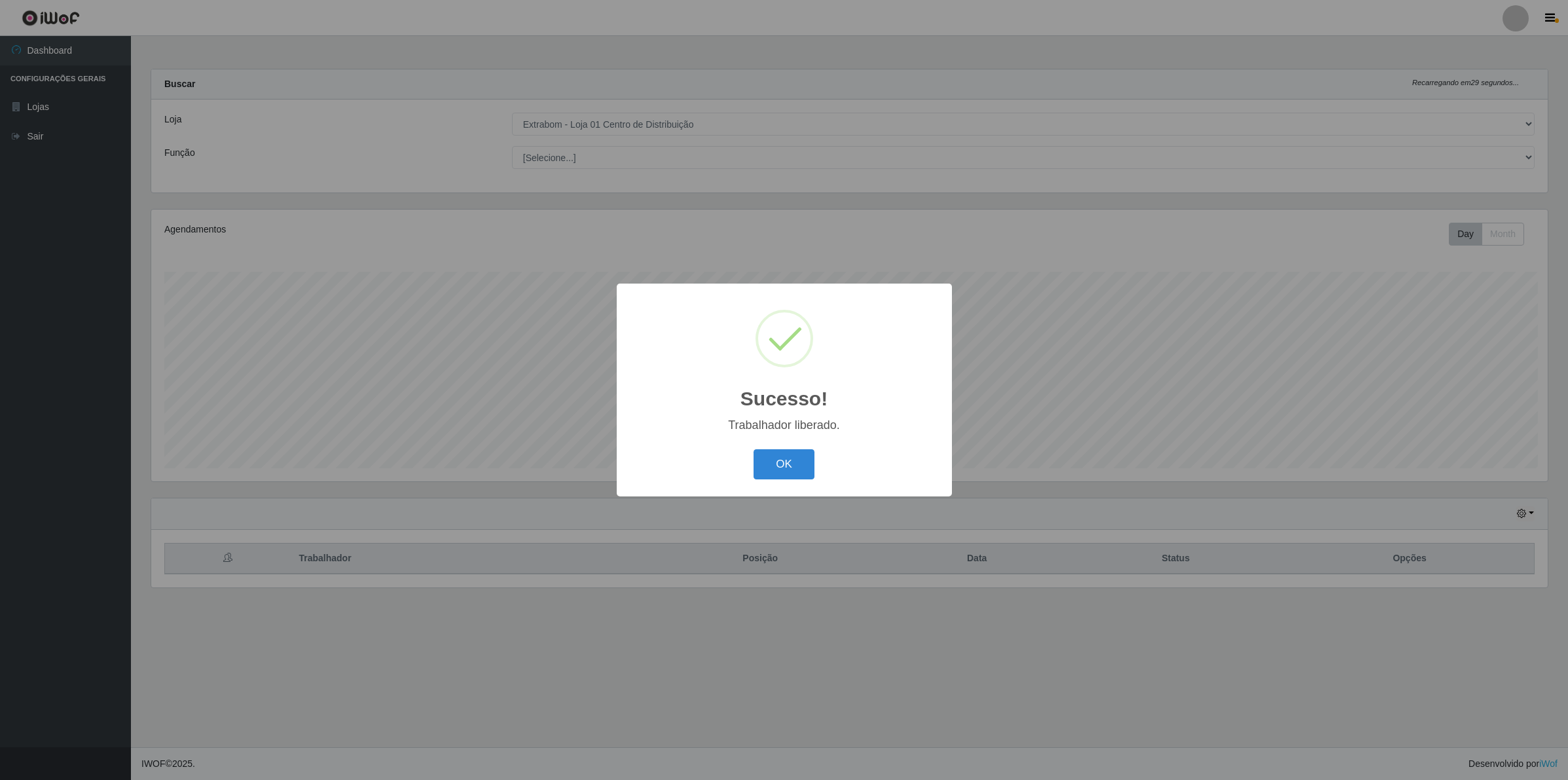
scroll to position [272, 1399]
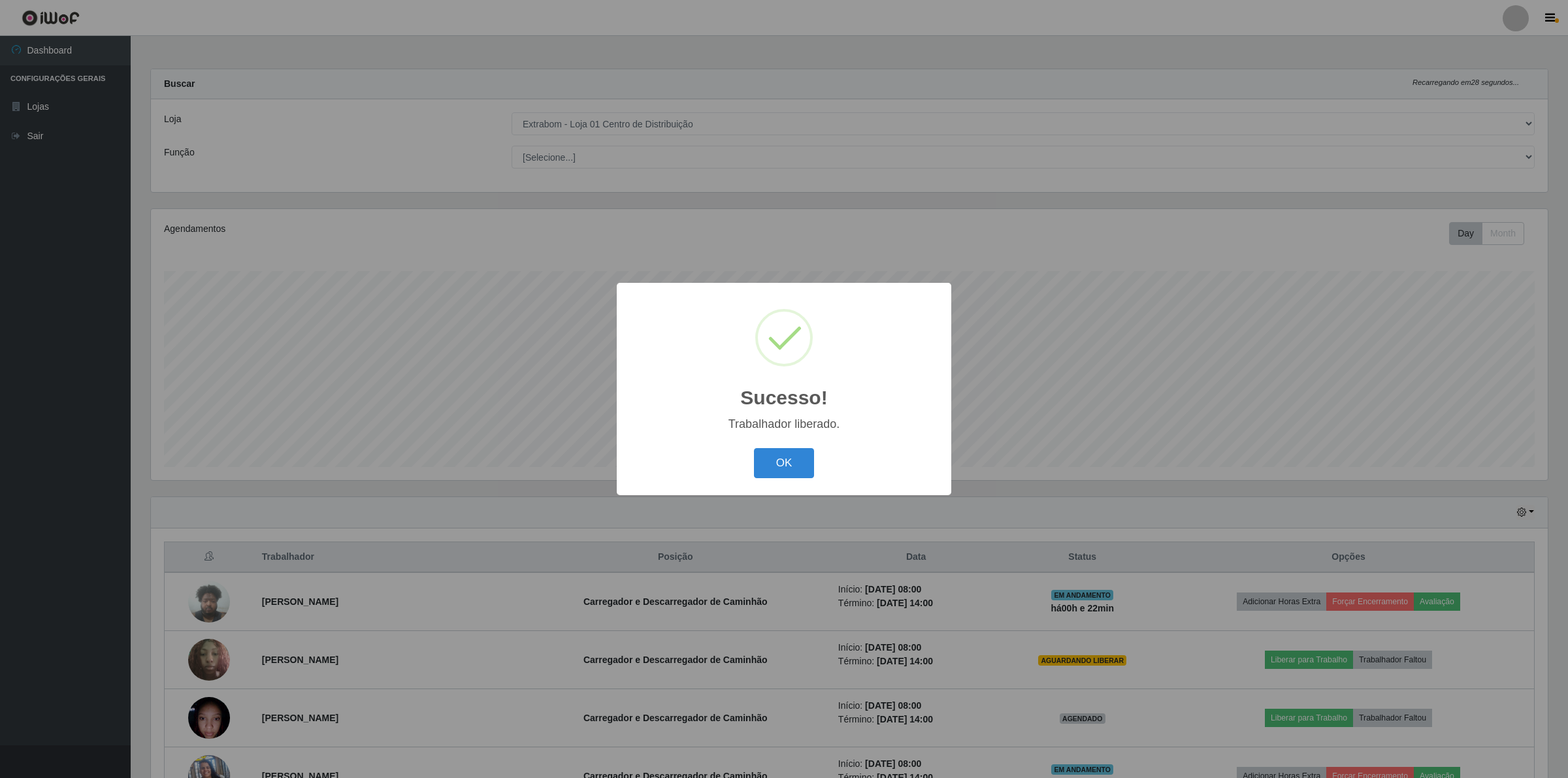
click at [769, 440] on div "Sucesso! × Trabalhador liberado. OK Cancel" at bounding box center [783, 389] width 334 height 212
click at [769, 456] on button "OK" at bounding box center [784, 464] width 60 height 31
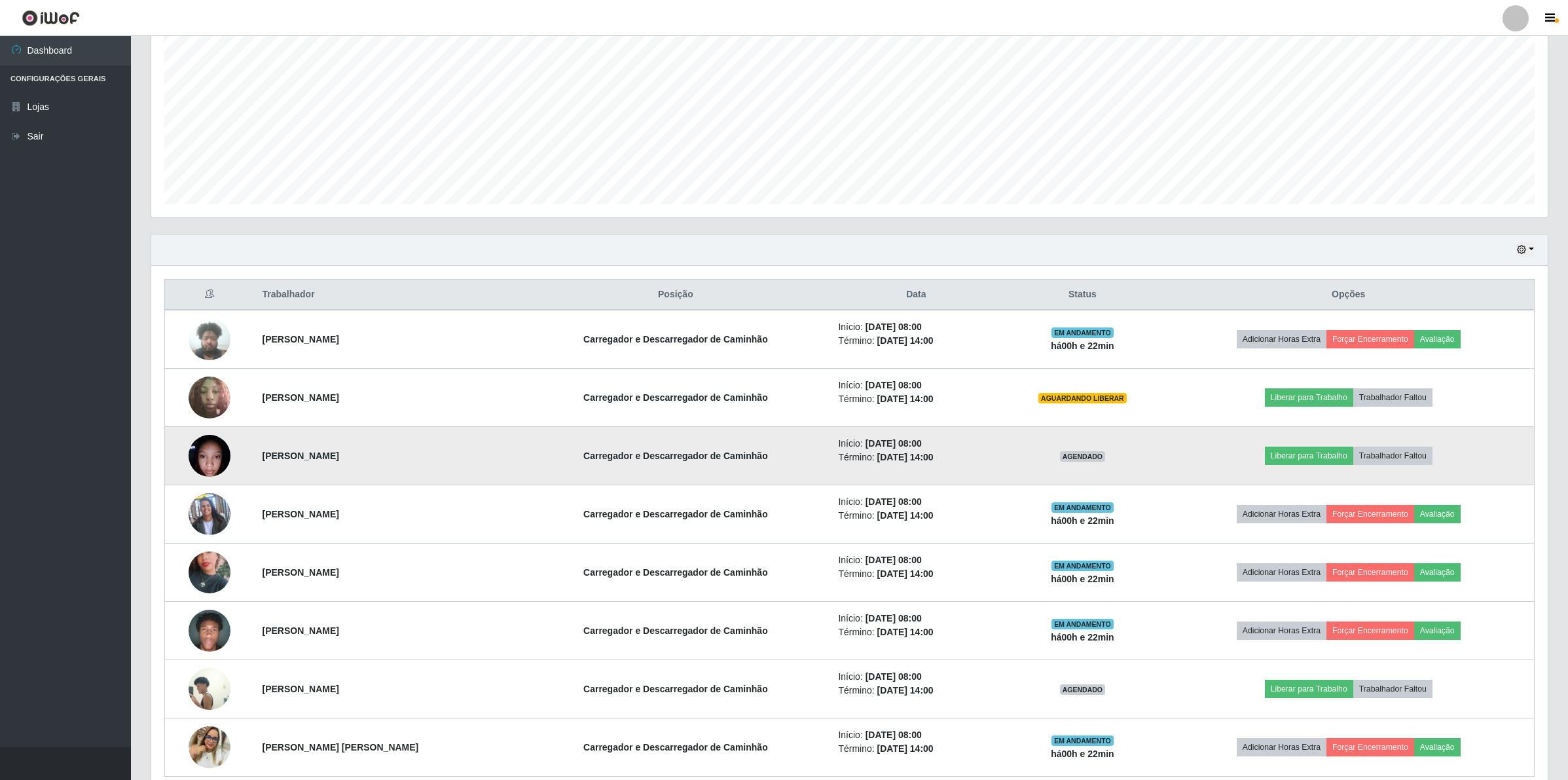
scroll to position [325, 0]
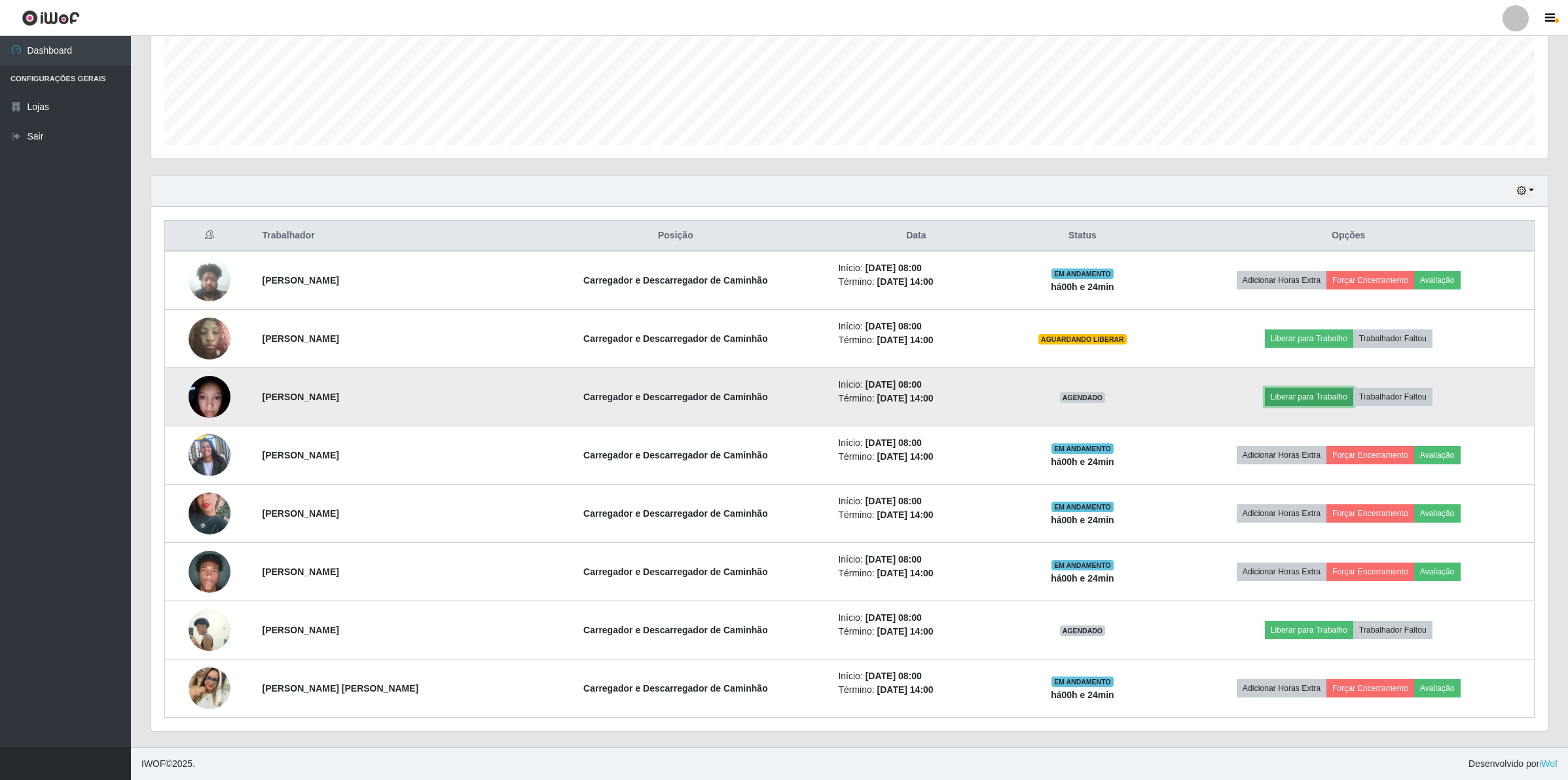
click at [1301, 396] on button "Liberar para Trabalho" at bounding box center [1309, 396] width 88 height 18
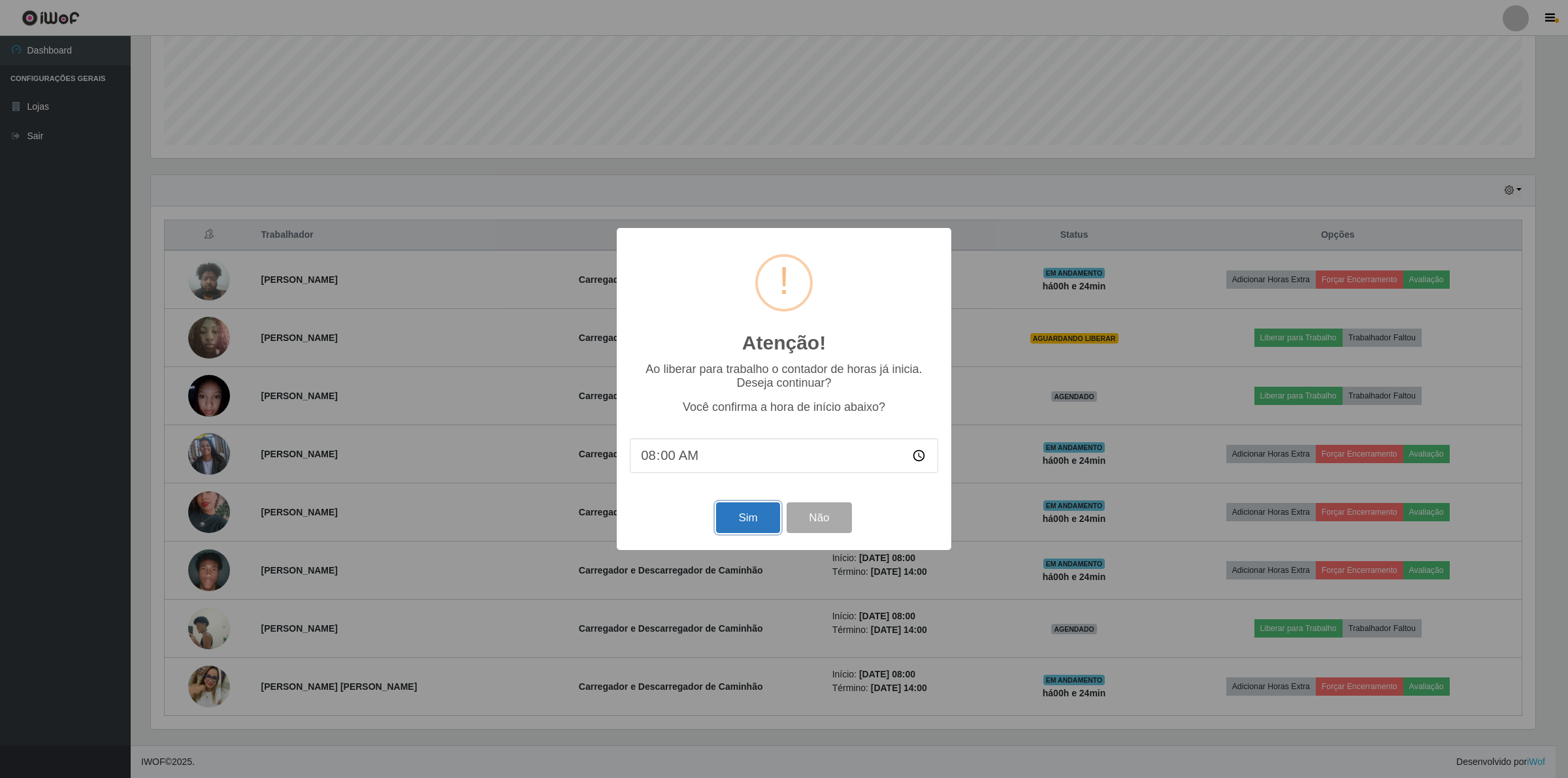
click at [755, 521] on button "Sim" at bounding box center [748, 517] width 63 height 31
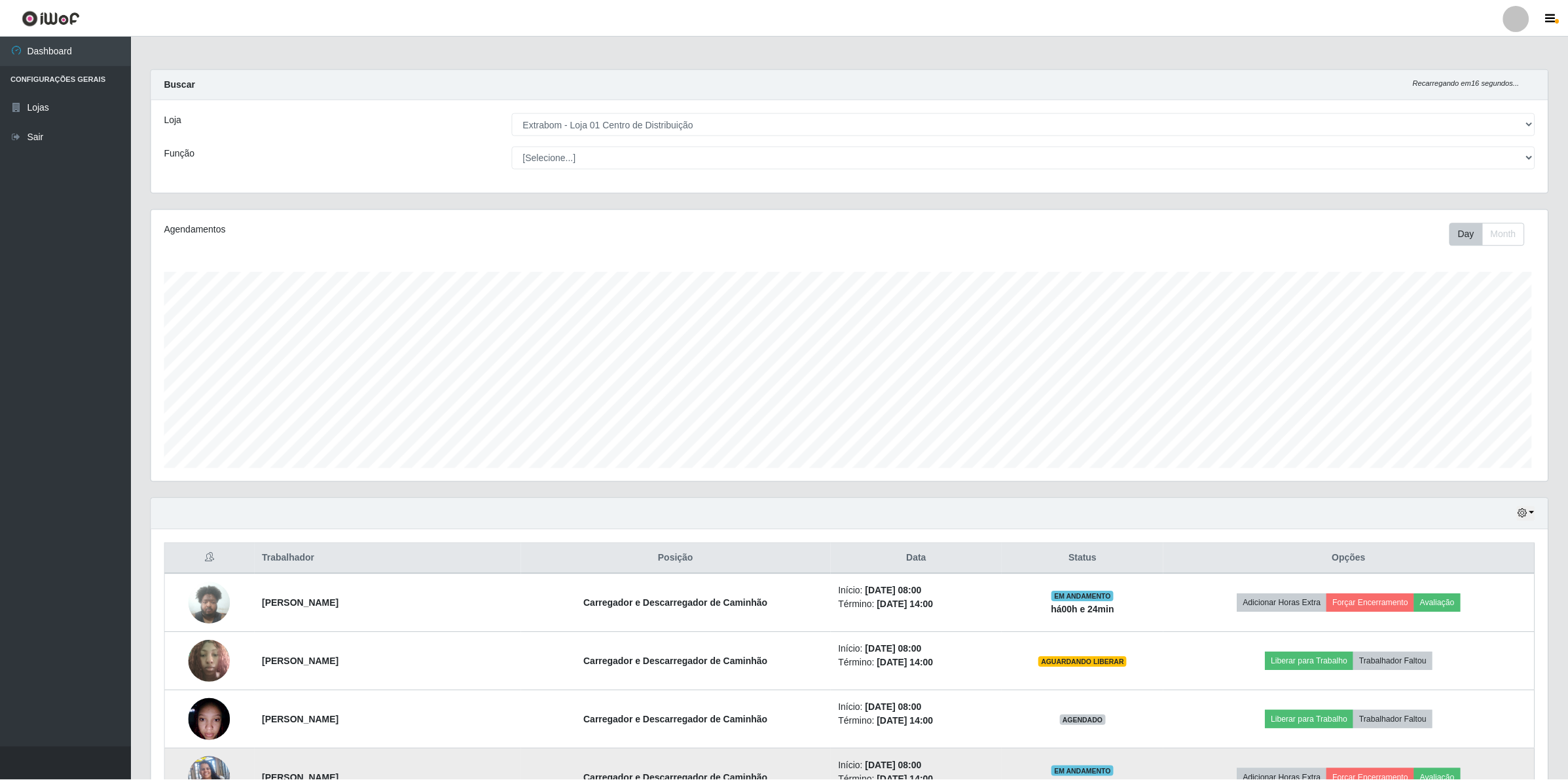
scroll to position [272, 1399]
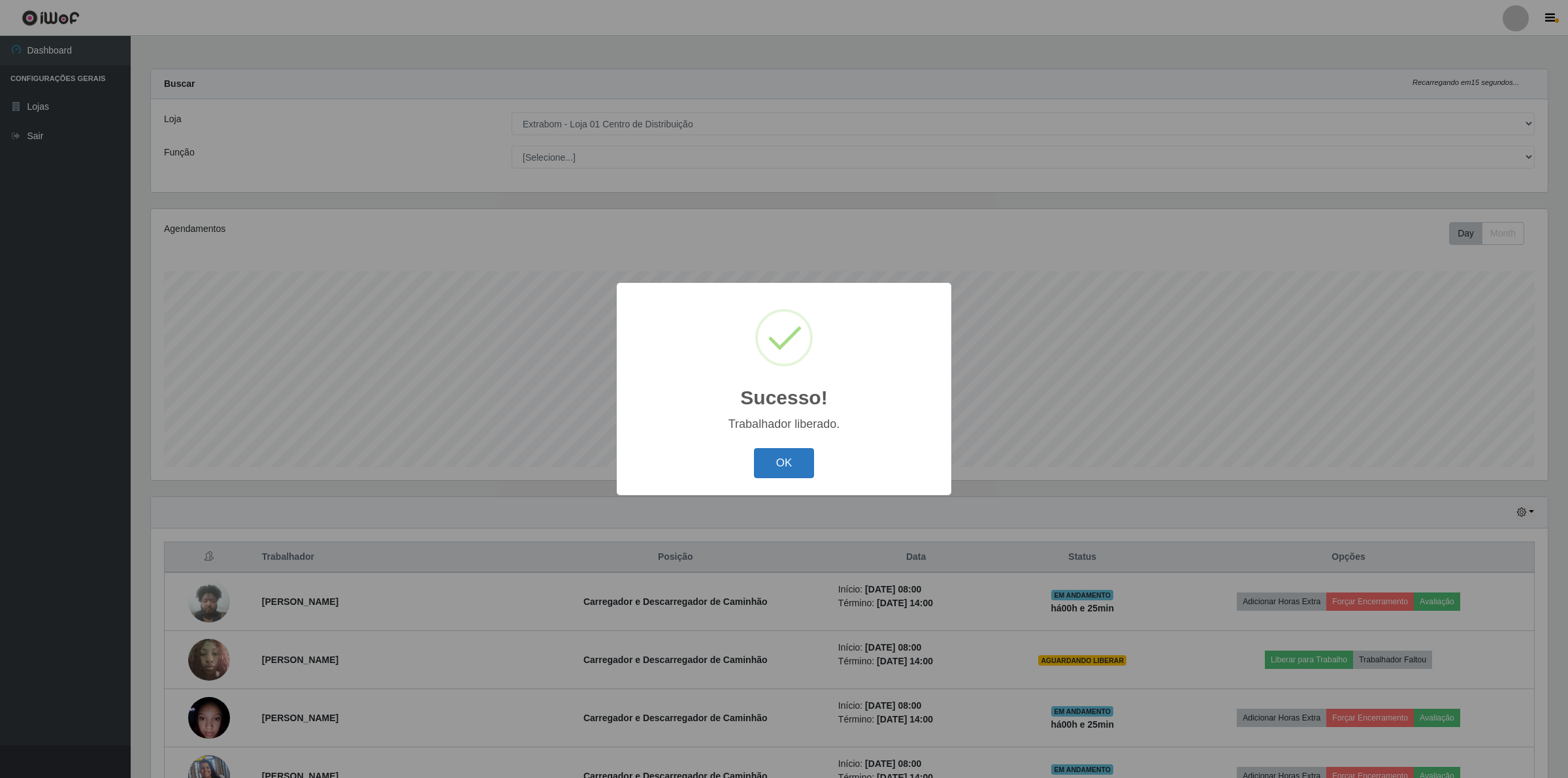
click at [793, 453] on button "OK" at bounding box center [784, 464] width 60 height 31
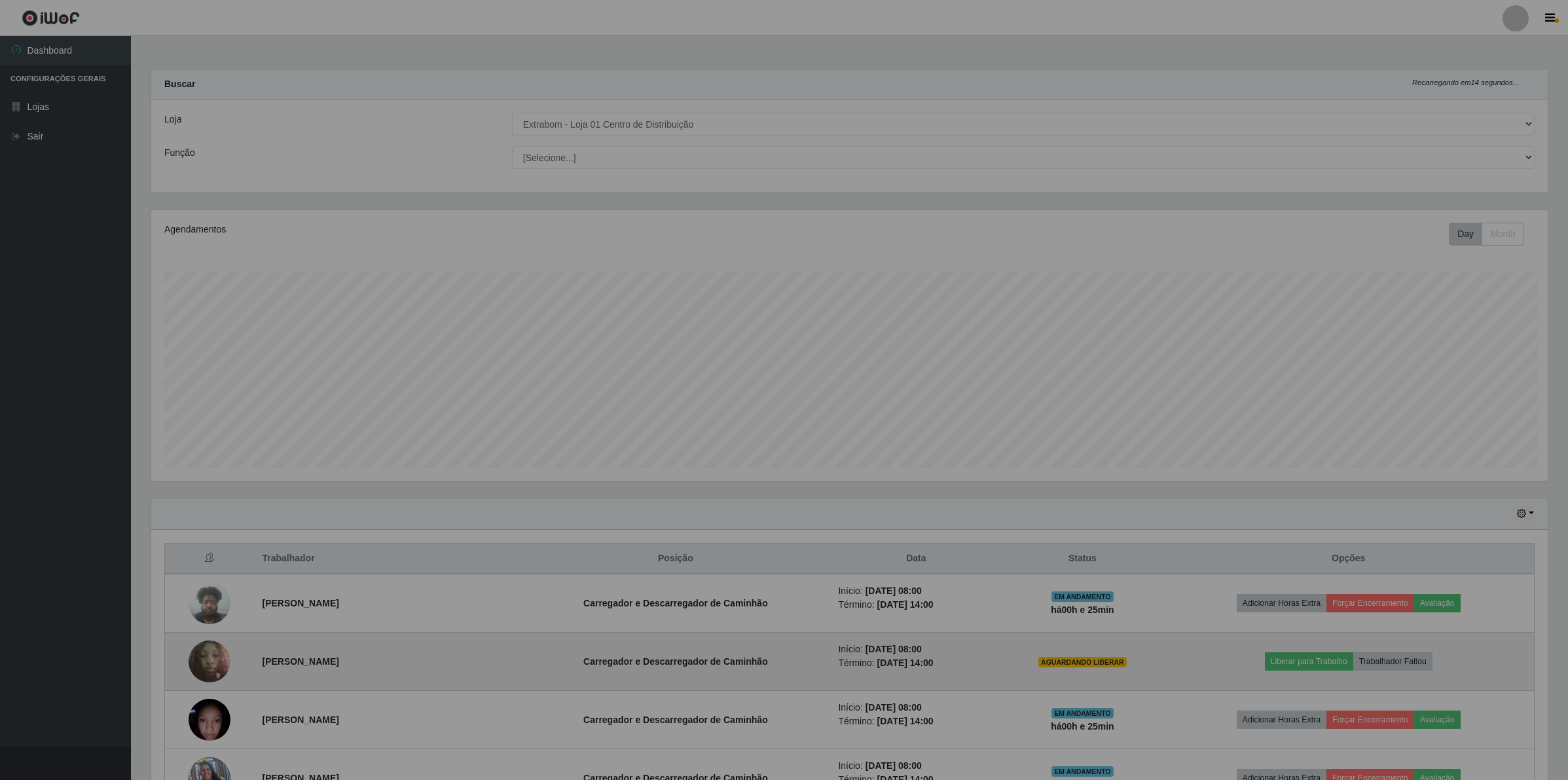
scroll to position [654537, 653401]
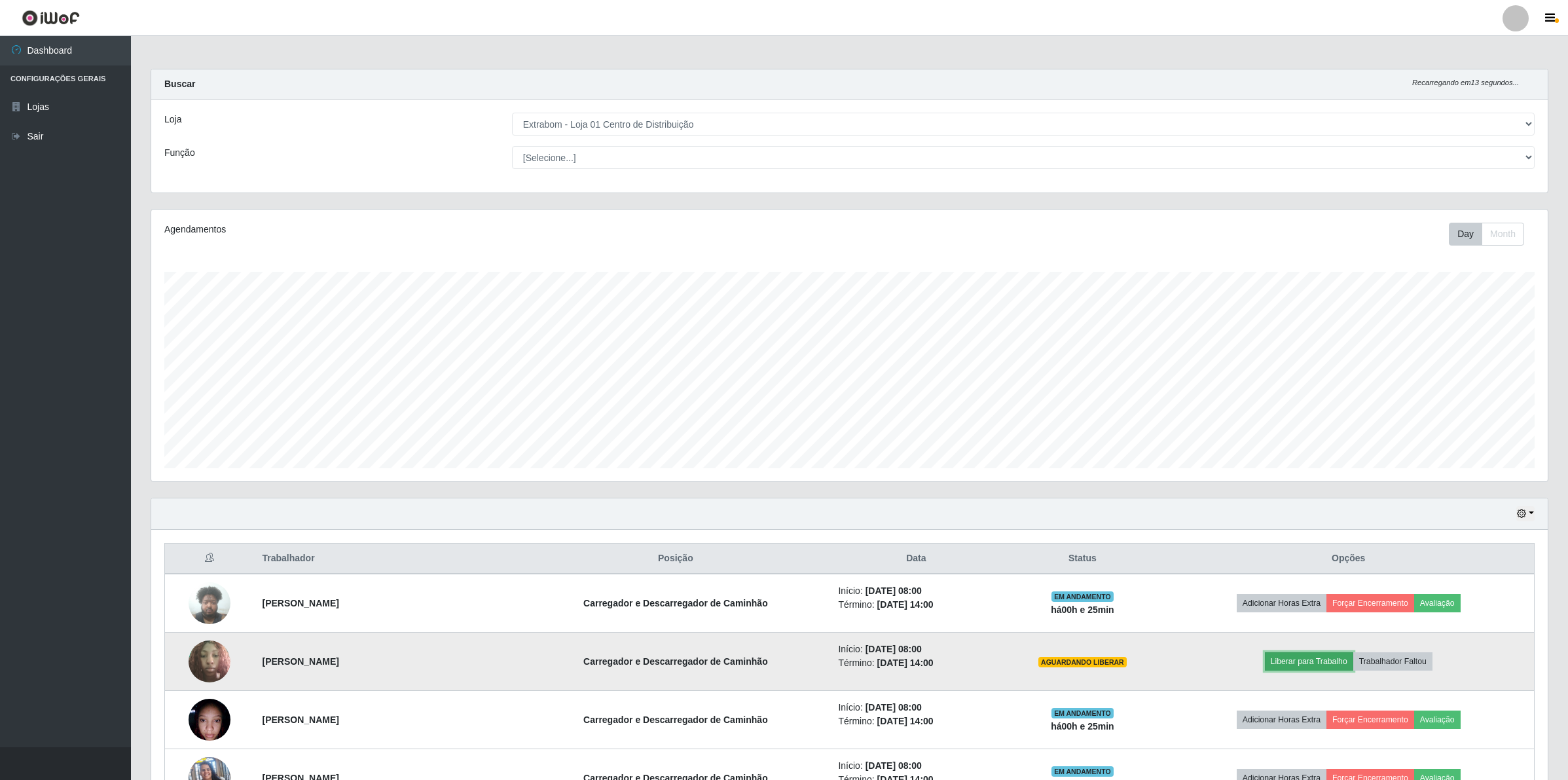
click at [1280, 661] on button "Liberar para Trabalho" at bounding box center [1309, 661] width 88 height 18
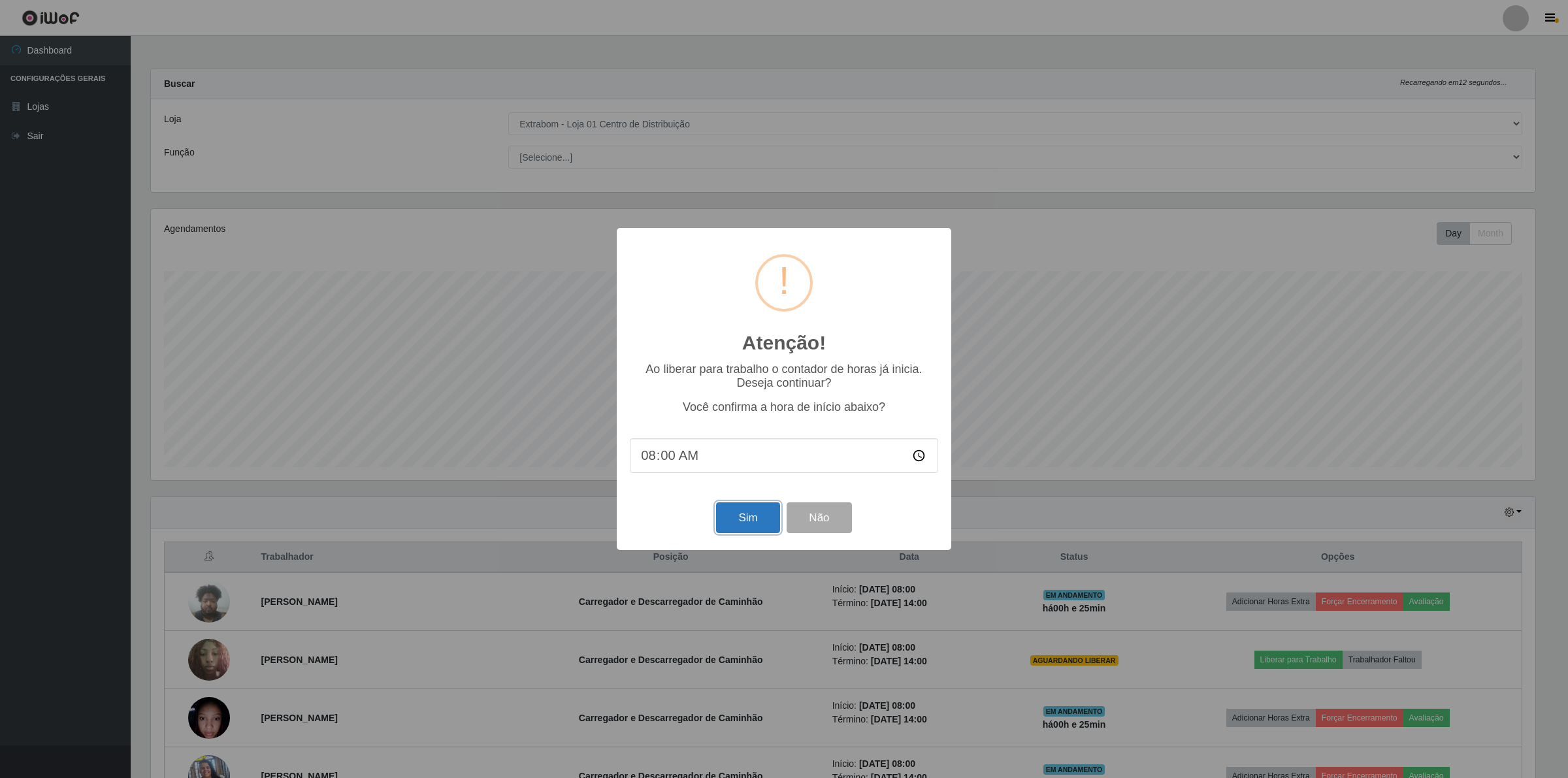
click at [742, 514] on button "Sim" at bounding box center [748, 517] width 63 height 31
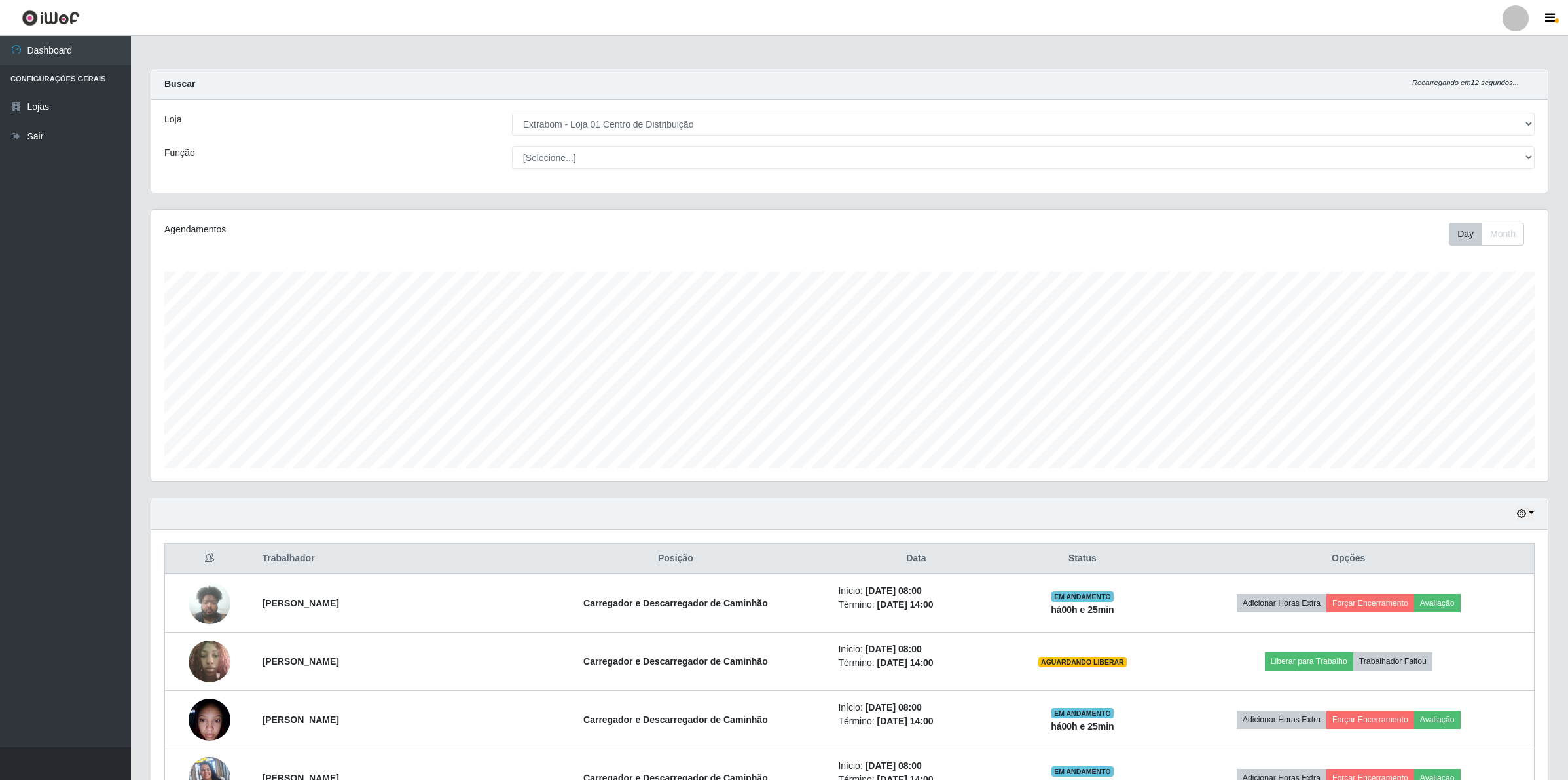
scroll to position [272, 1399]
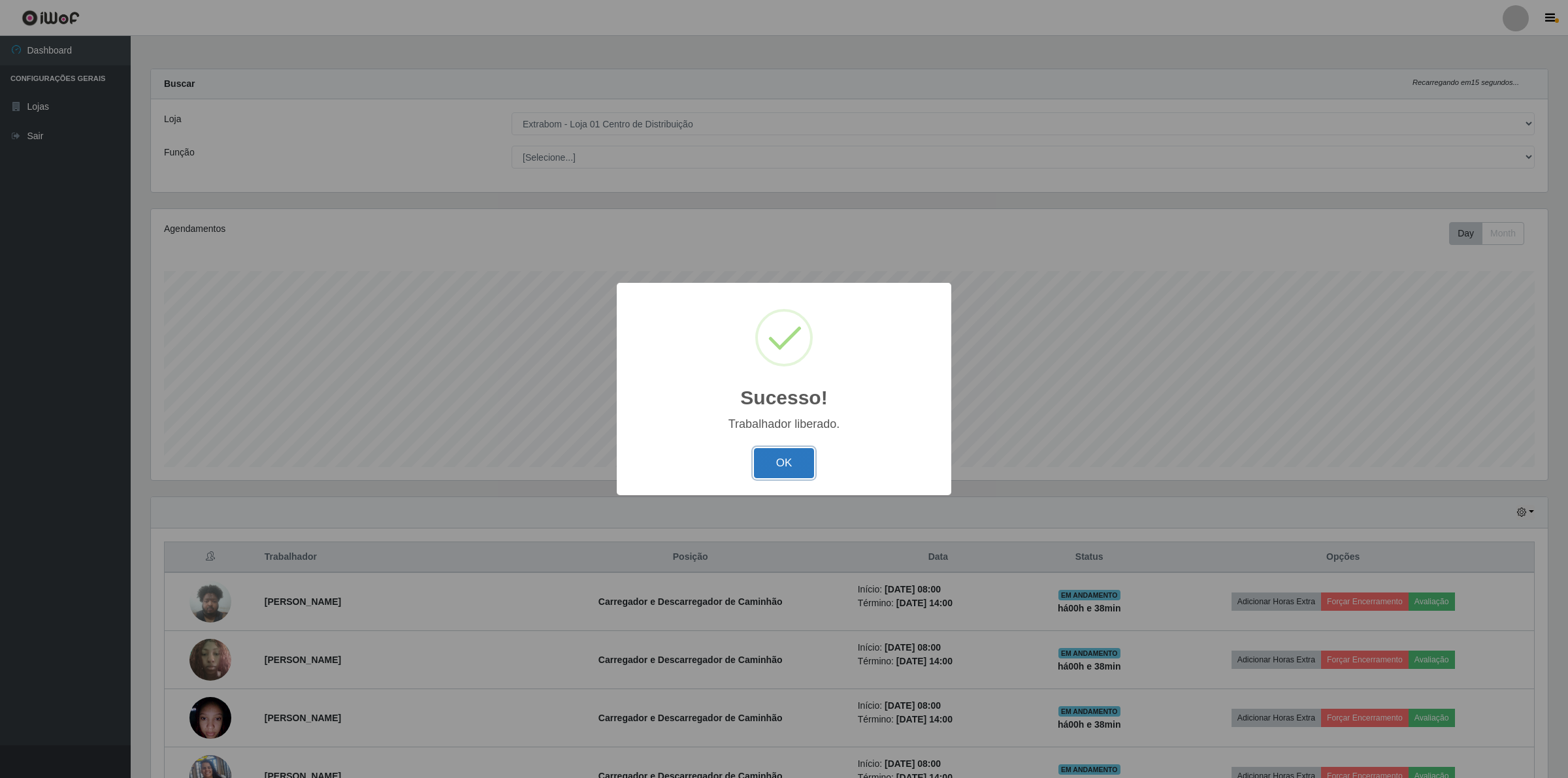
click at [777, 461] on button "OK" at bounding box center [784, 464] width 60 height 31
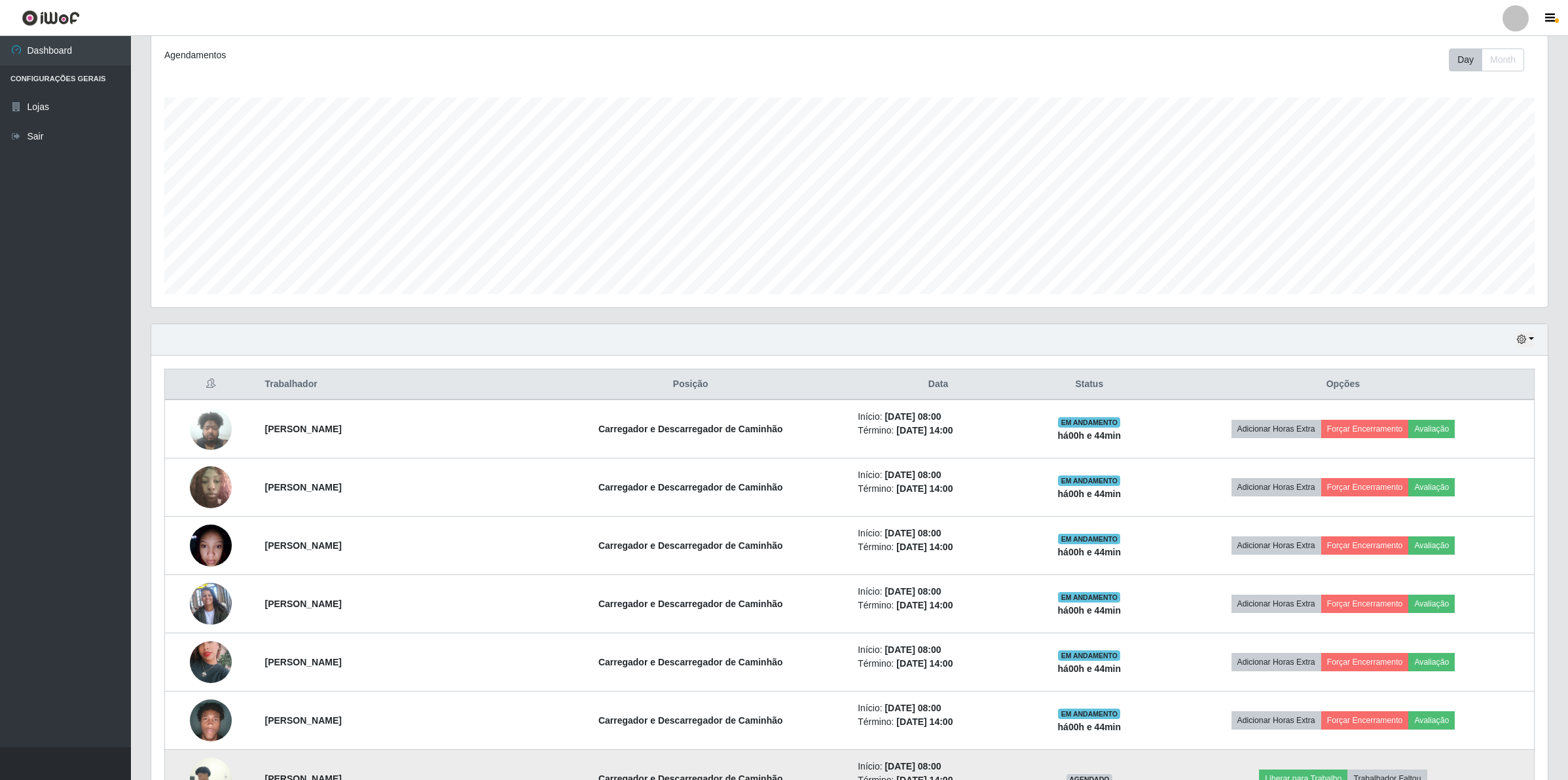
scroll to position [325, 0]
